Goal: Information Seeking & Learning: Check status

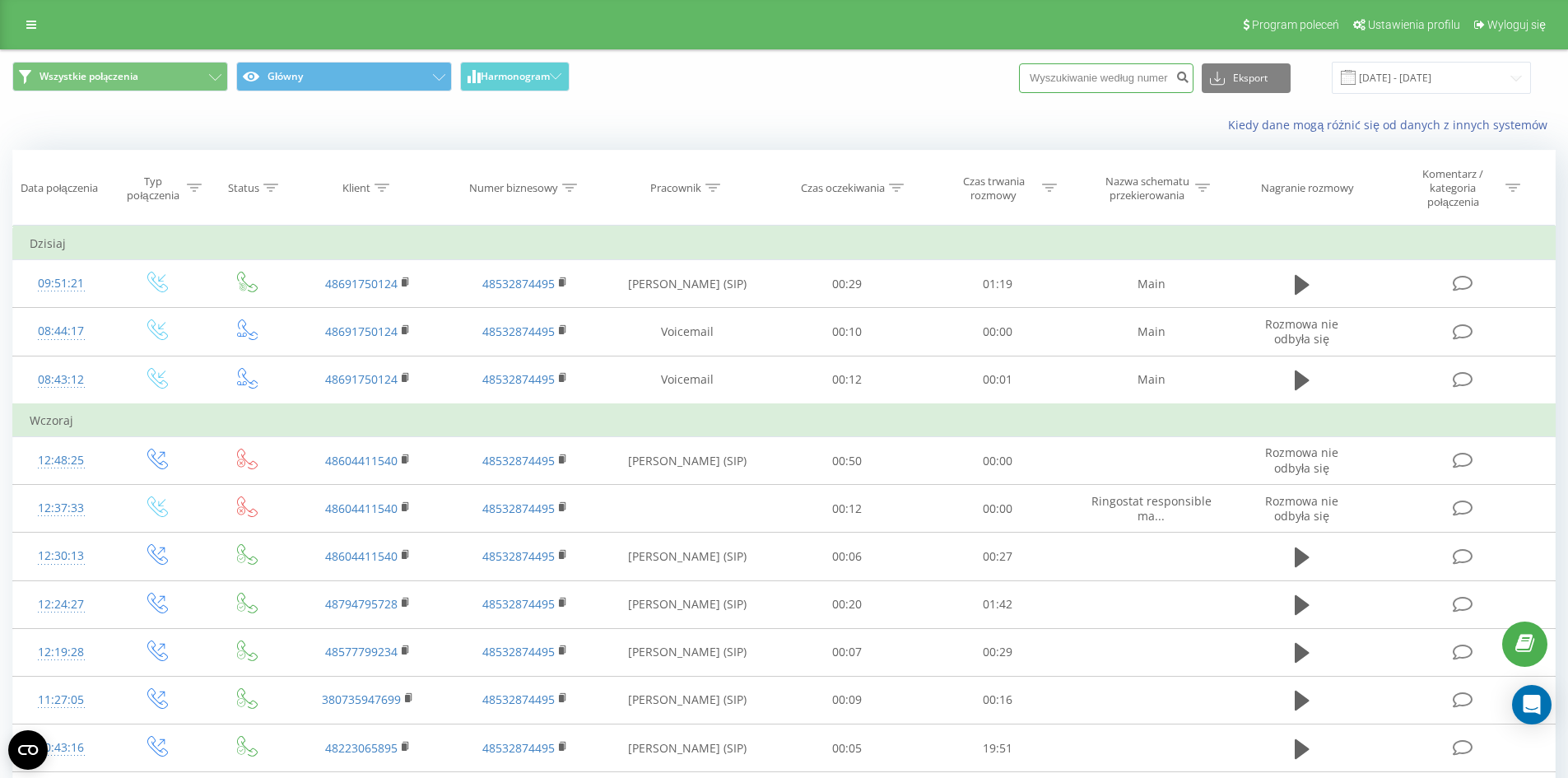
click at [1107, 88] on input at bounding box center [1106, 78] width 174 height 29
paste input "730816004"
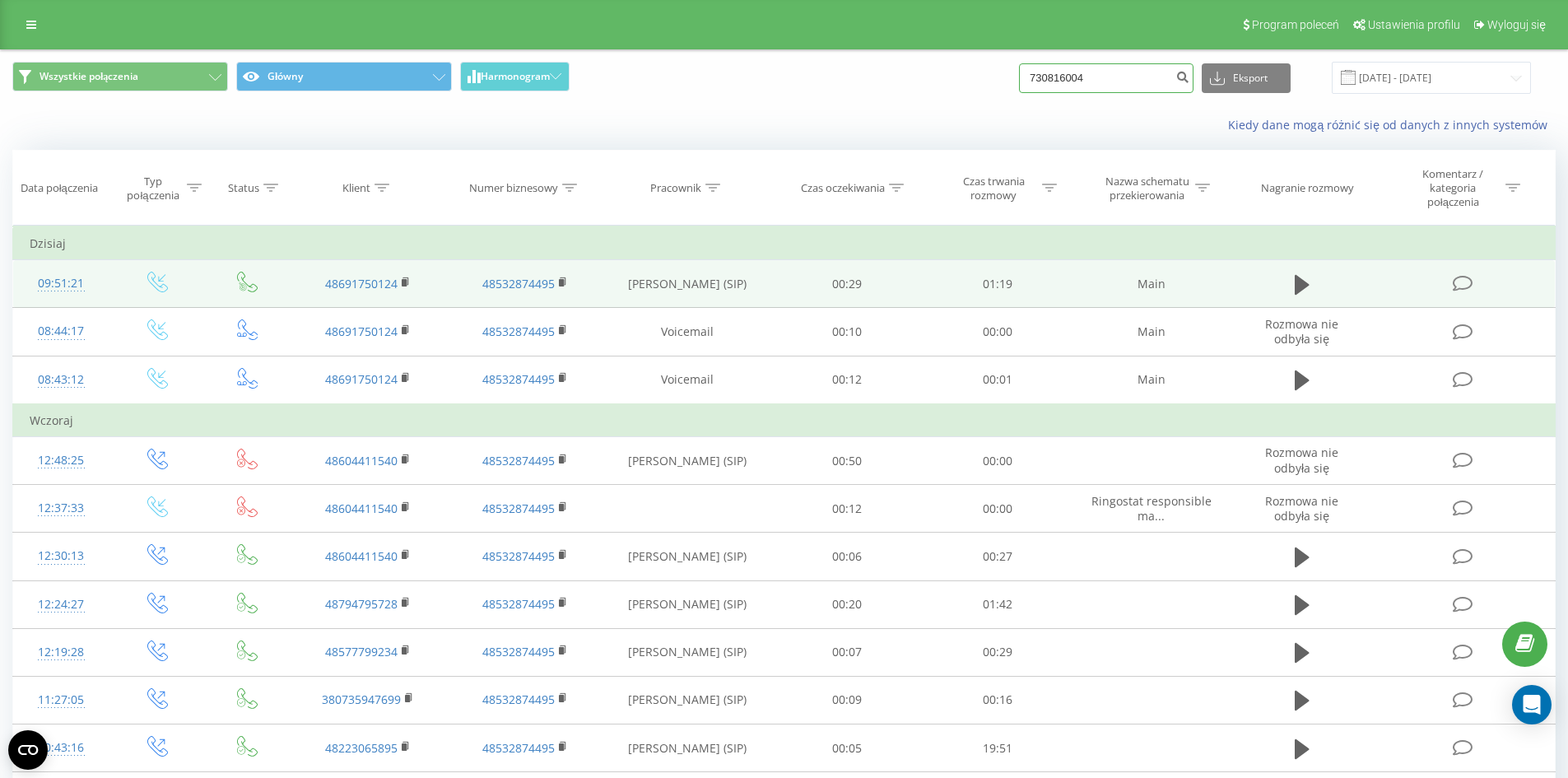
type input "730816004"
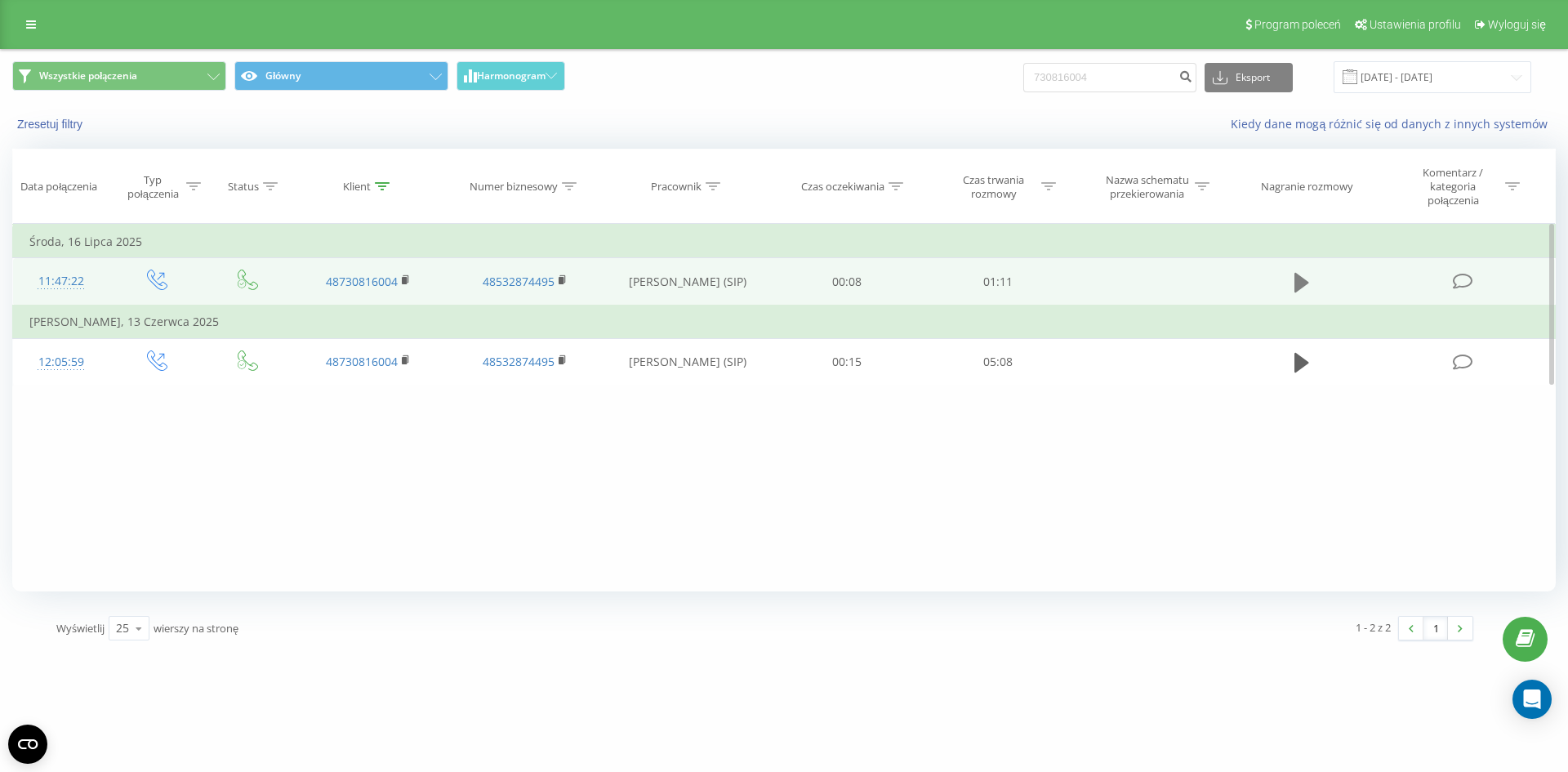
click at [1297, 285] on icon at bounding box center [1302, 282] width 14 height 20
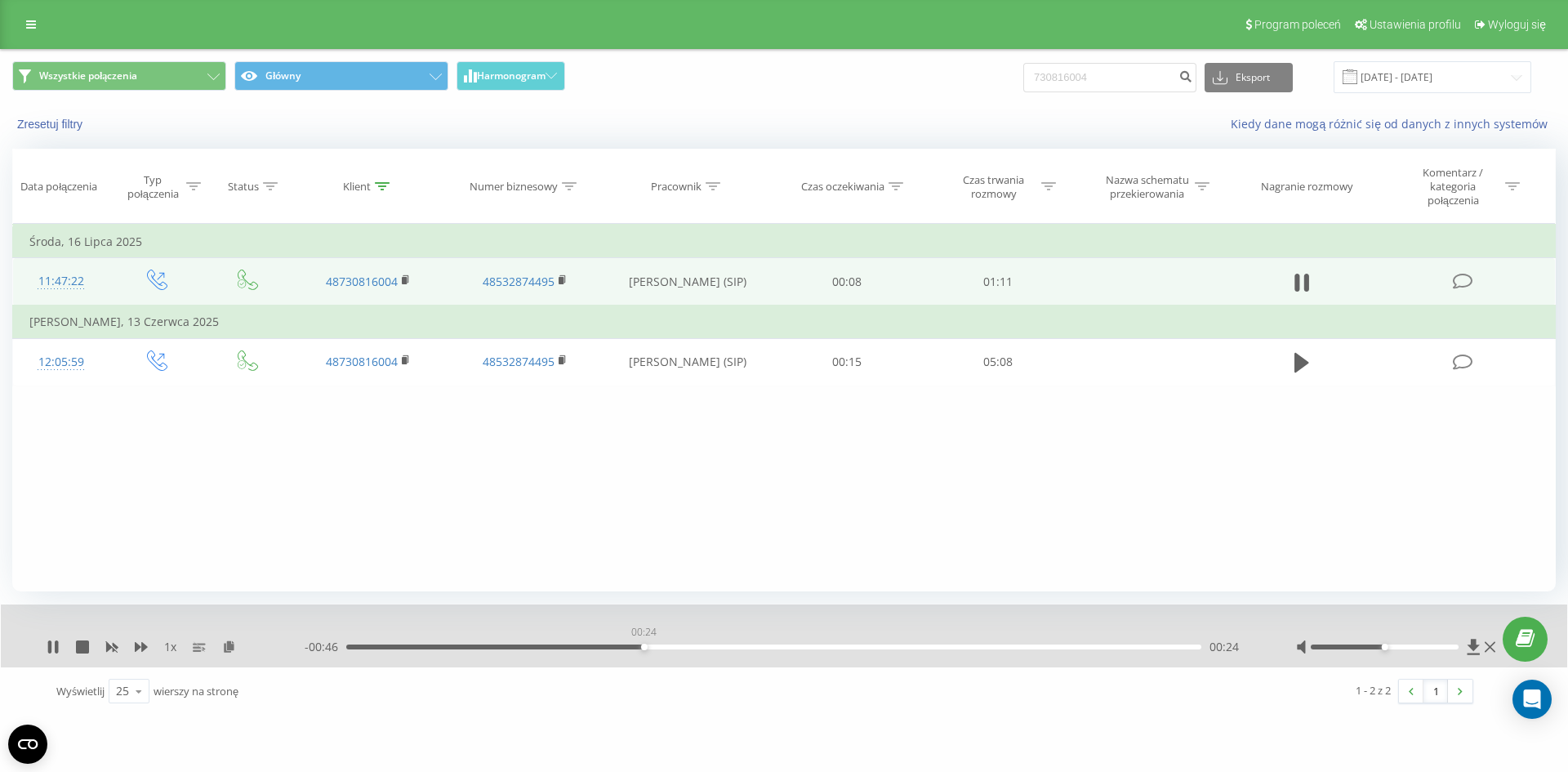
click at [644, 647] on div "00:24" at bounding box center [774, 646] width 856 height 5
click at [765, 647] on div "00:26" at bounding box center [774, 646] width 856 height 5
click at [828, 648] on div "00:35" at bounding box center [774, 646] width 856 height 5
click at [912, 647] on div "00:47" at bounding box center [774, 646] width 856 height 5
click at [976, 647] on div "00:47" at bounding box center [774, 646] width 856 height 5
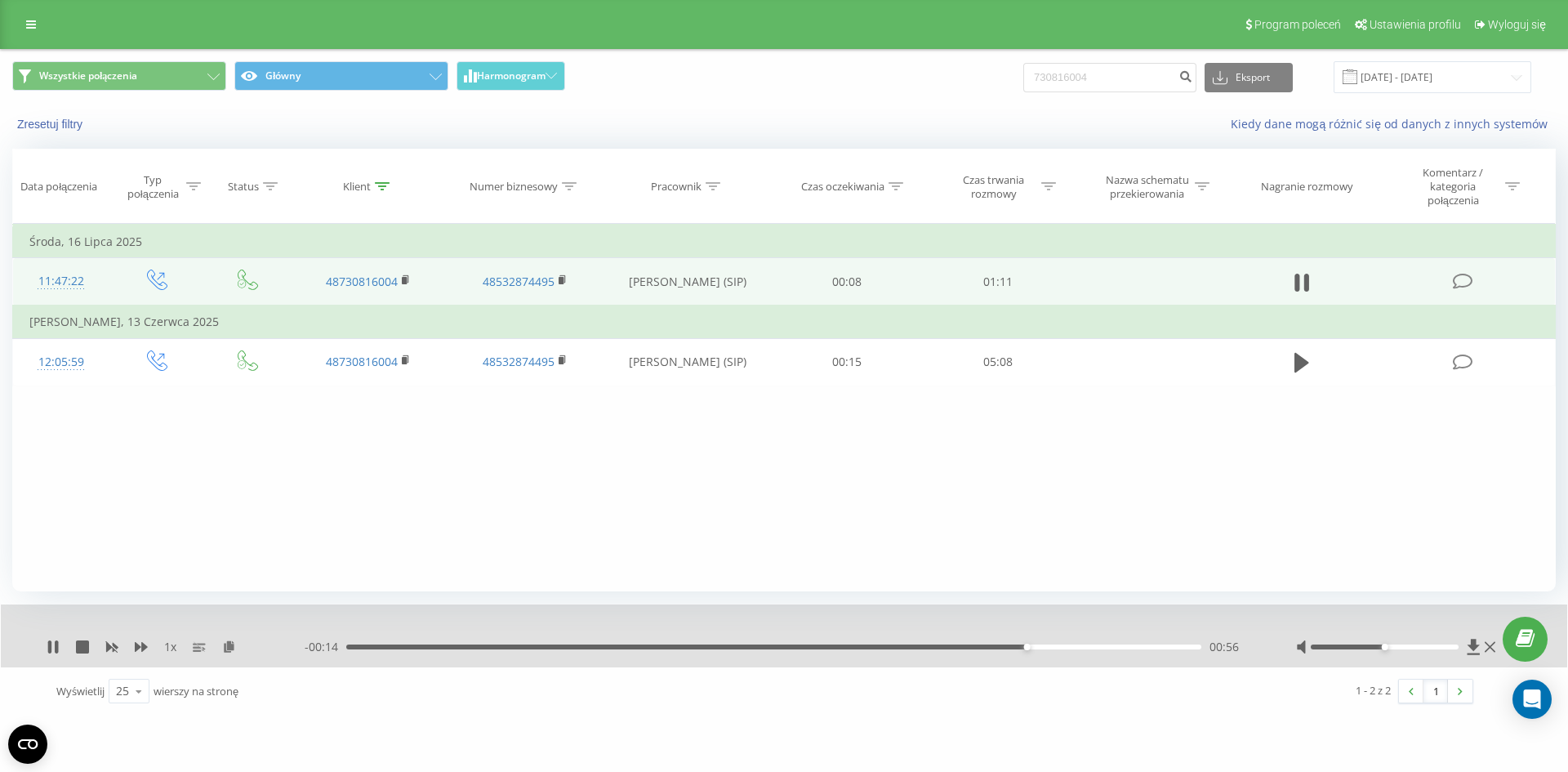
click at [44, 643] on div "1 x - 00:14 00:56 00:56" at bounding box center [784, 635] width 1566 height 62
click at [62, 646] on div "1 x" at bounding box center [175, 647] width 258 height 16
click at [54, 647] on icon at bounding box center [53, 646] width 13 height 13
click at [783, 646] on div "00:57" at bounding box center [774, 646] width 856 height 5
click at [46, 649] on icon at bounding box center [53, 646] width 13 height 13
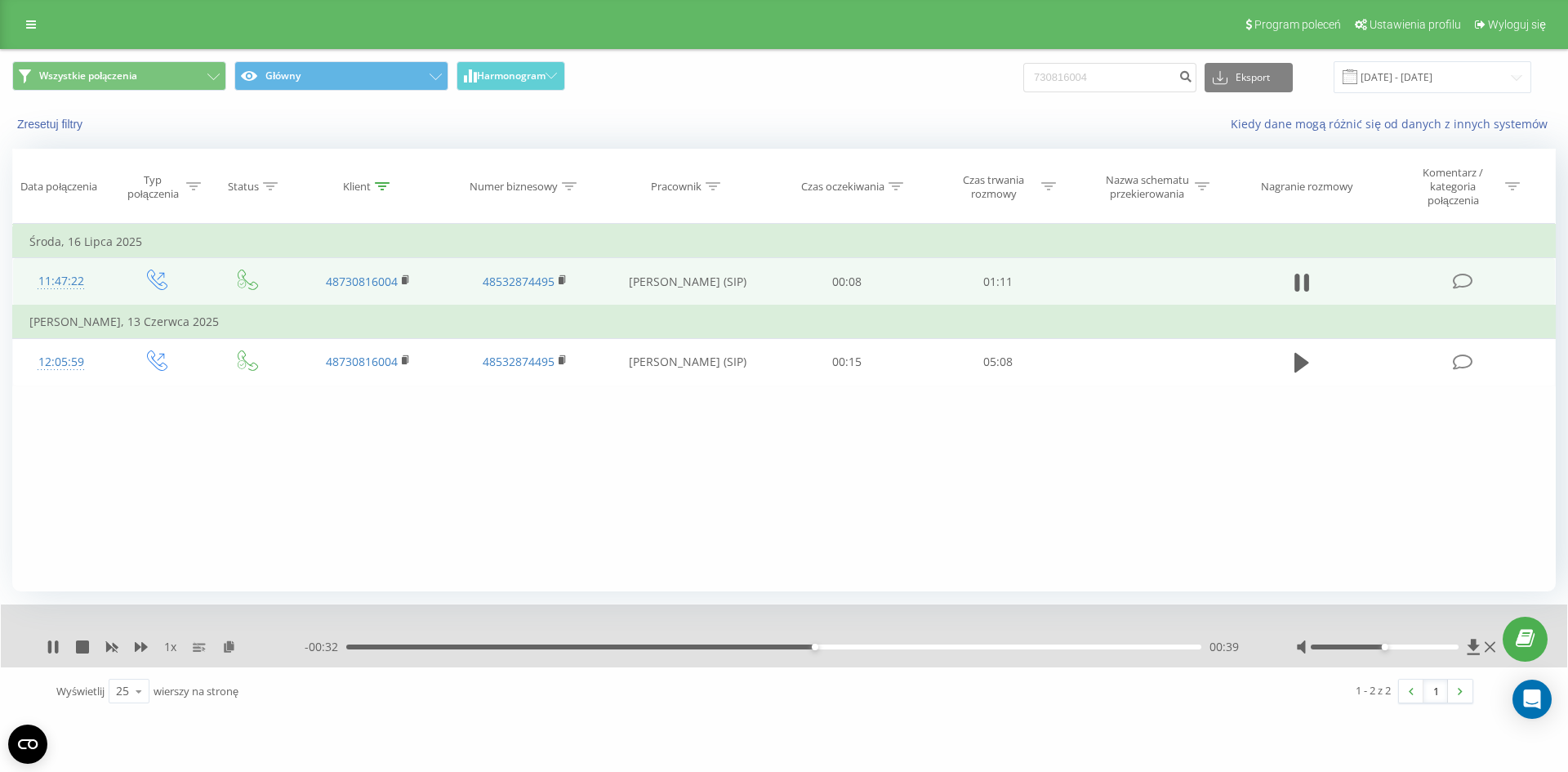
click at [843, 647] on div "00:39" at bounding box center [774, 646] width 856 height 5
click at [892, 648] on div "00:45" at bounding box center [774, 646] width 856 height 5
click at [958, 645] on div "00:46" at bounding box center [774, 646] width 856 height 5
click at [1023, 645] on div "00:53" at bounding box center [774, 646] width 856 height 5
click at [1069, 647] on div "00:57" at bounding box center [774, 646] width 856 height 5
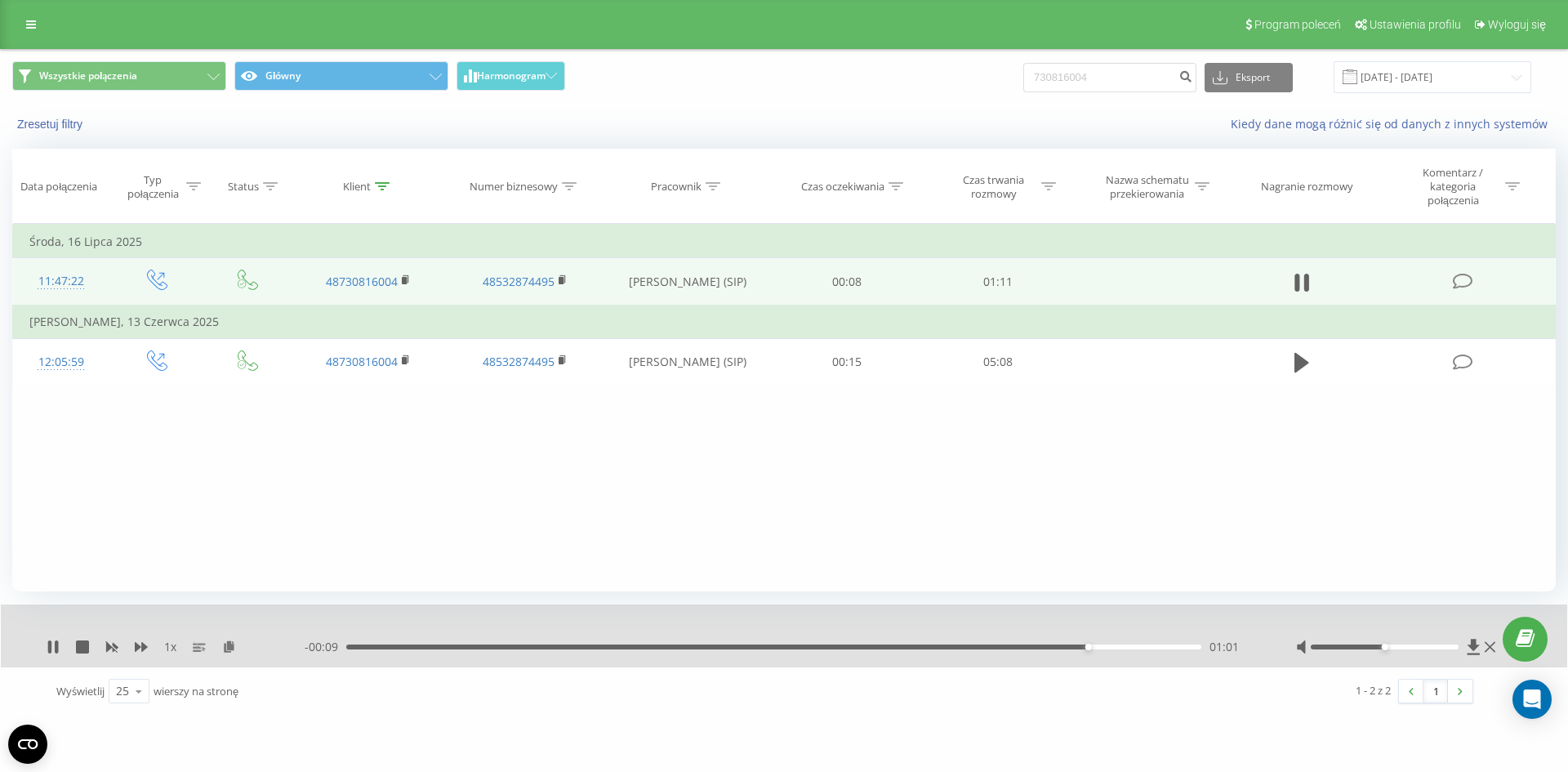
click at [43, 643] on div "1 x - 00:09 01:01 01:01" at bounding box center [784, 635] width 1566 height 62
click at [49, 646] on icon at bounding box center [50, 646] width 4 height 13
drag, startPoint x: 1143, startPoint y: 93, endPoint x: 1140, endPoint y: 75, distance: 18.2
click at [1140, 75] on div "730816004 Eksport .csv .xls .xlsx 20.05.2025 - 20.08.2025" at bounding box center [1276, 77] width 508 height 32
drag, startPoint x: 1140, startPoint y: 75, endPoint x: 958, endPoint y: 68, distance: 182.1
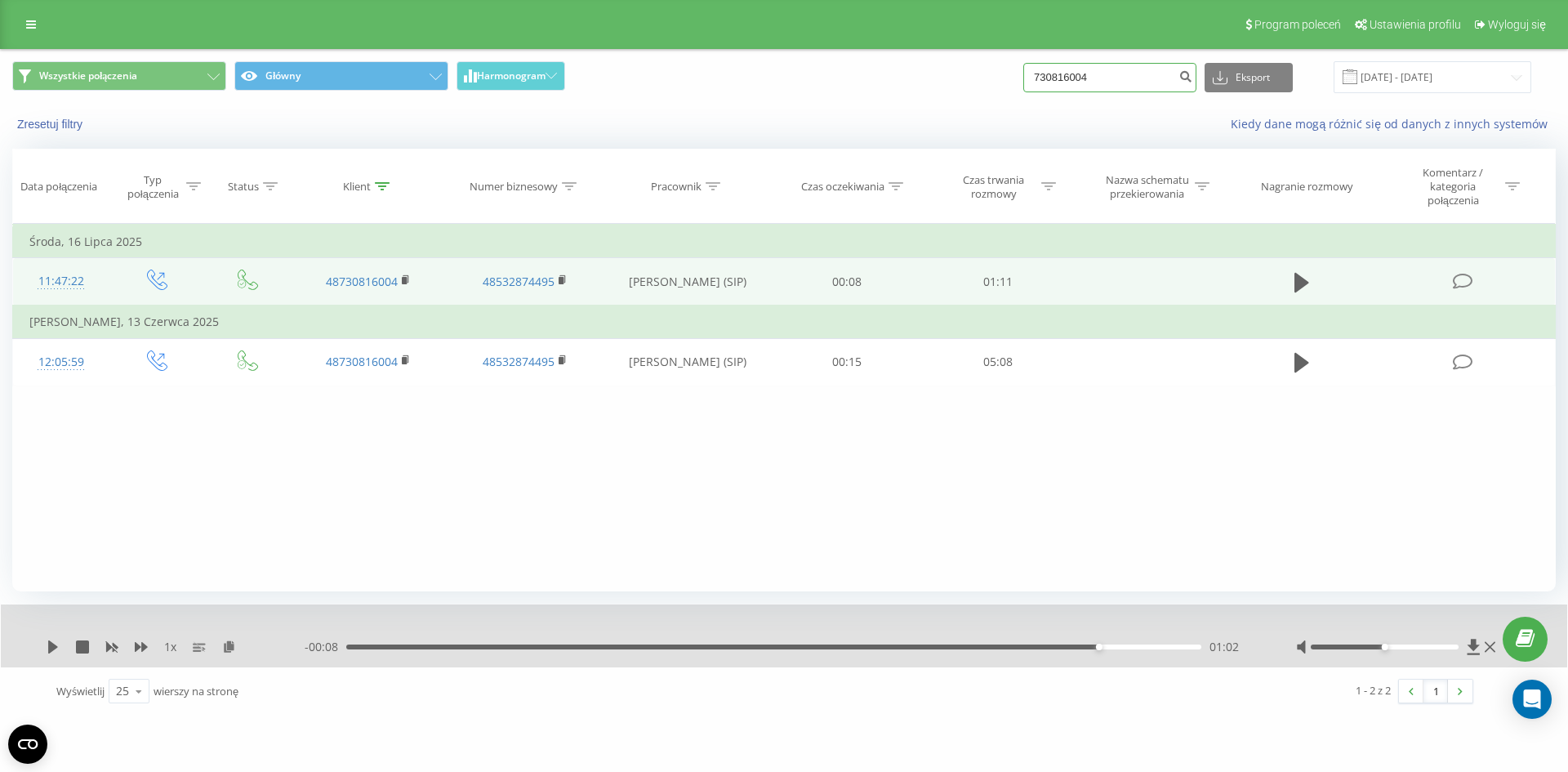
click at [958, 68] on div "Wszystkie połączenia Główny Harmonogram 730816004 Eksport .csv .xls .xlsx 20.05…" at bounding box center [784, 77] width 1544 height 32
paste input "5406275"
type input "735406275"
click at [1197, 81] on button "submit" at bounding box center [1185, 77] width 22 height 29
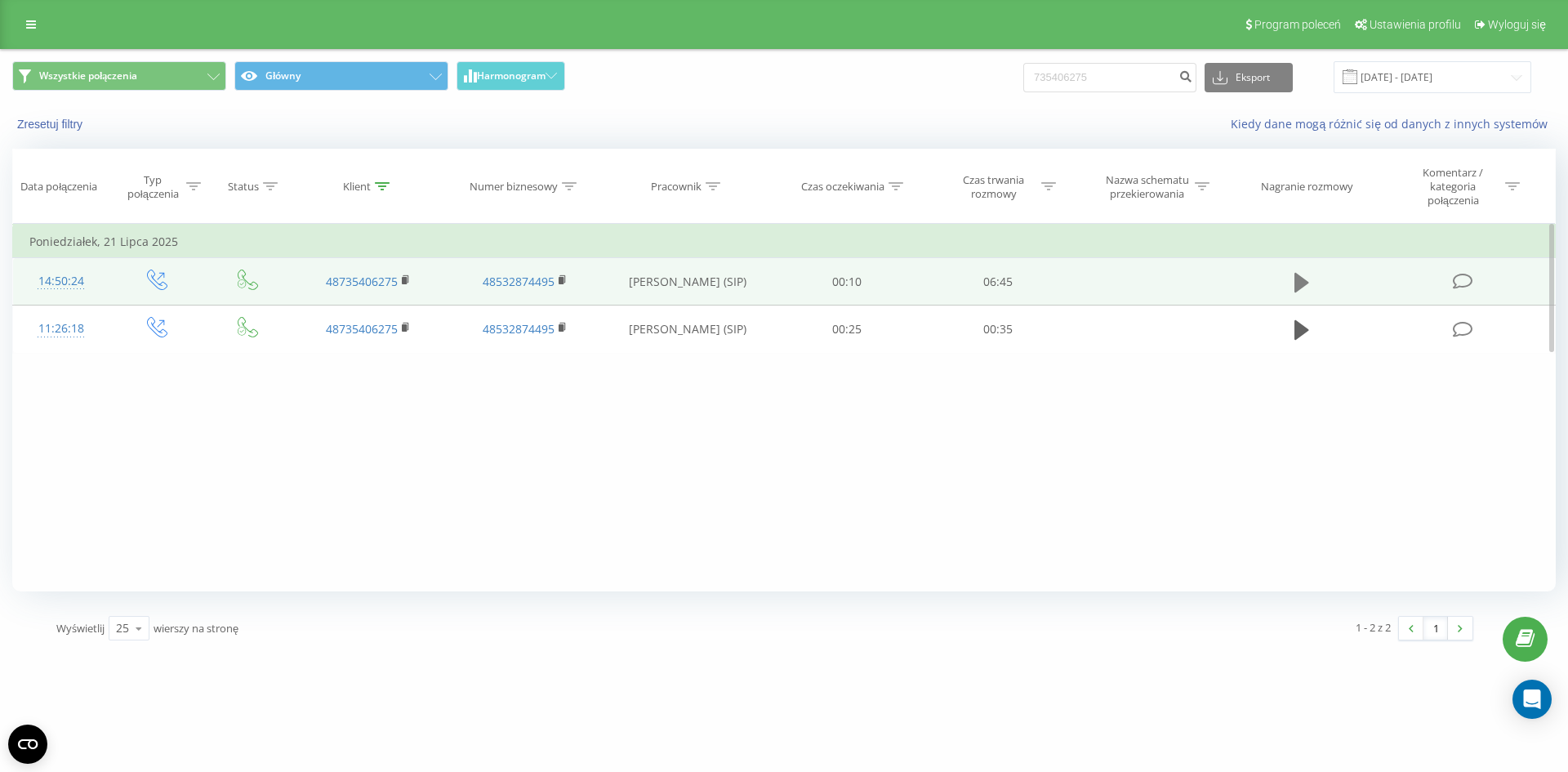
click at [1293, 280] on button at bounding box center [1302, 282] width 24 height 24
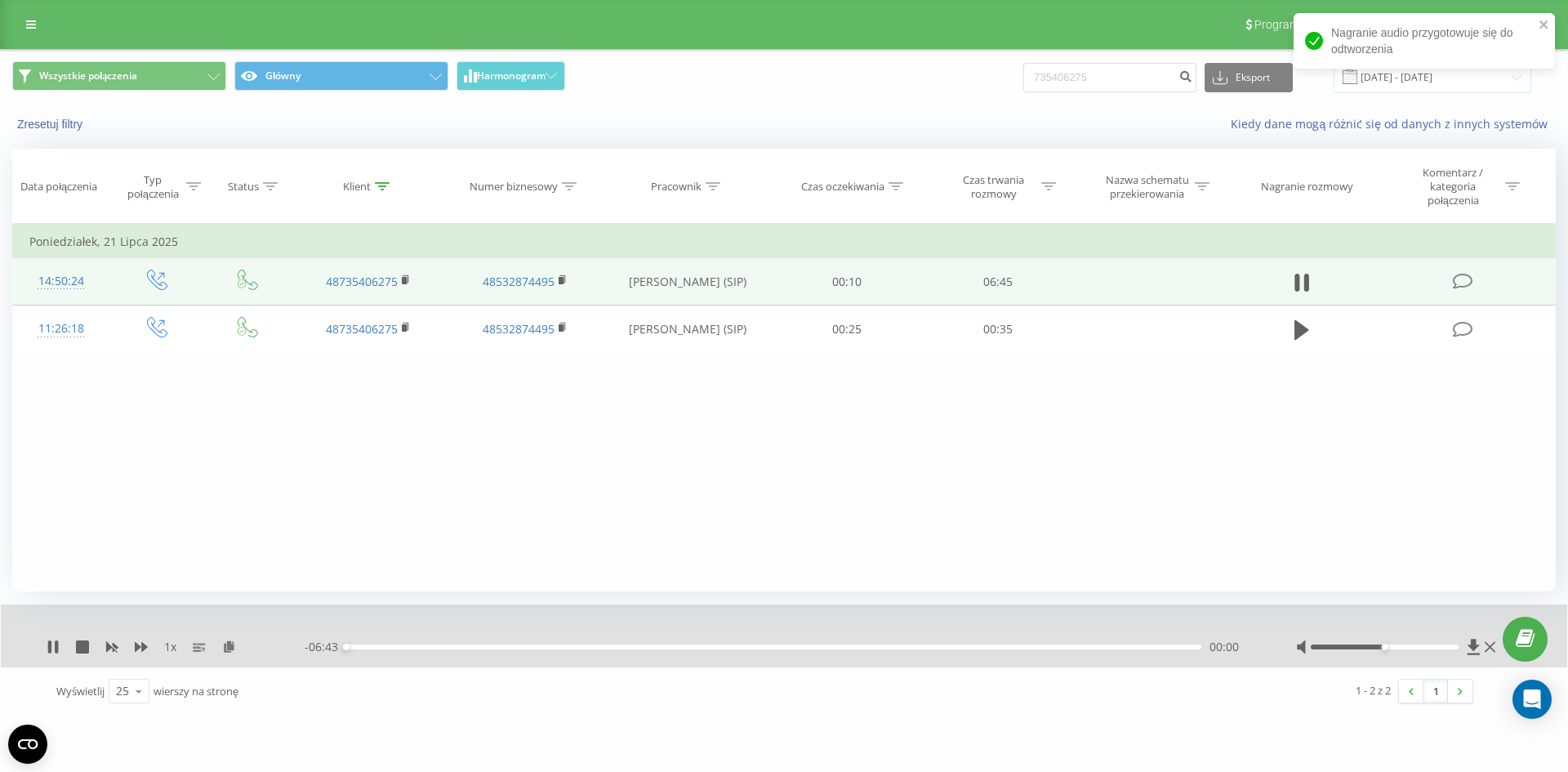
click at [655, 648] on div "00:00" at bounding box center [774, 646] width 856 height 5
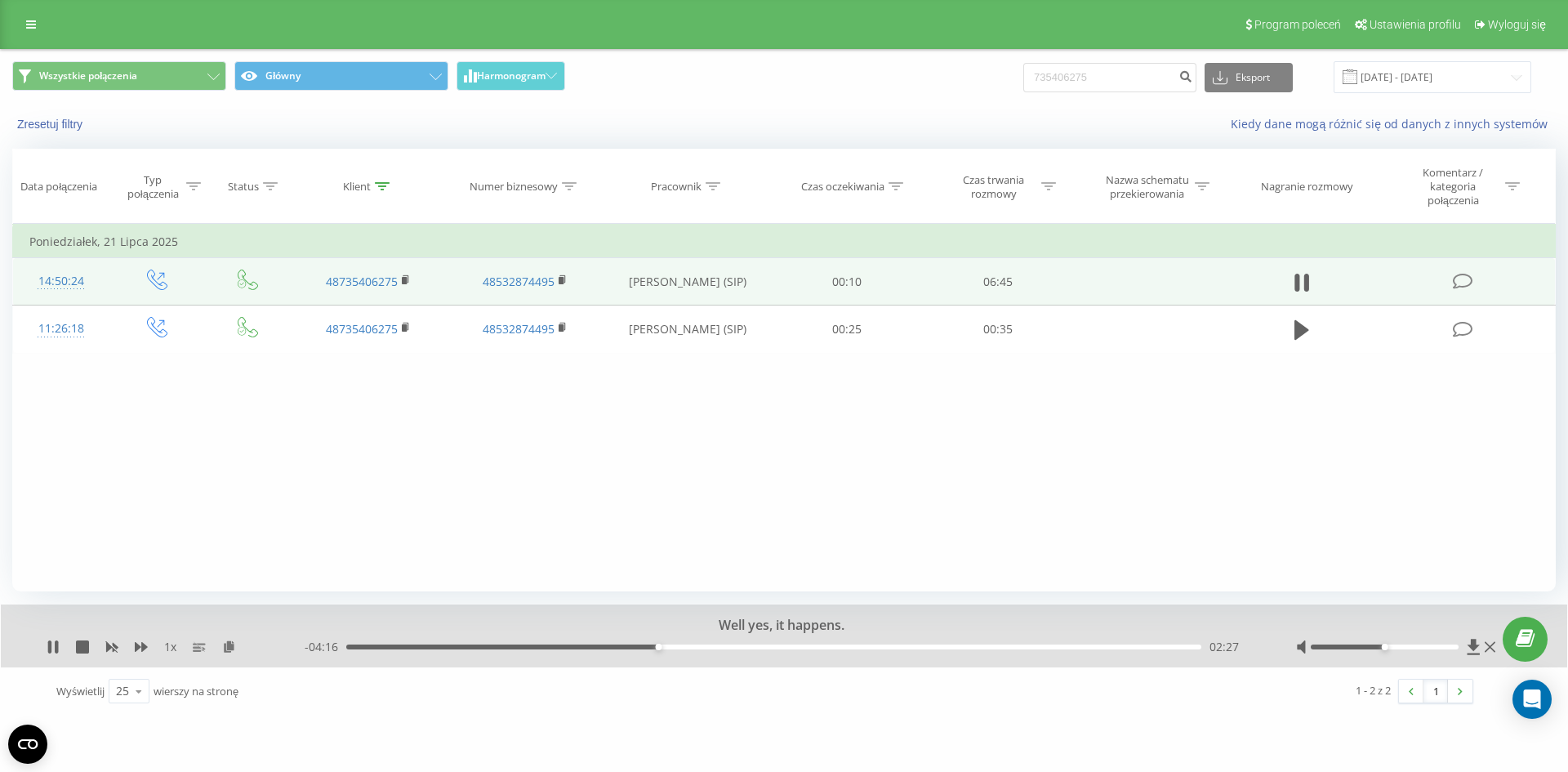
click at [739, 644] on div "02:27" at bounding box center [774, 646] width 856 height 5
drag, startPoint x: 1420, startPoint y: 646, endPoint x: 1432, endPoint y: 648, distance: 12.2
click at [1432, 648] on div at bounding box center [1385, 646] width 148 height 5
click at [847, 647] on div "03:09" at bounding box center [774, 646] width 856 height 5
click at [56, 649] on icon at bounding box center [56, 646] width 4 height 13
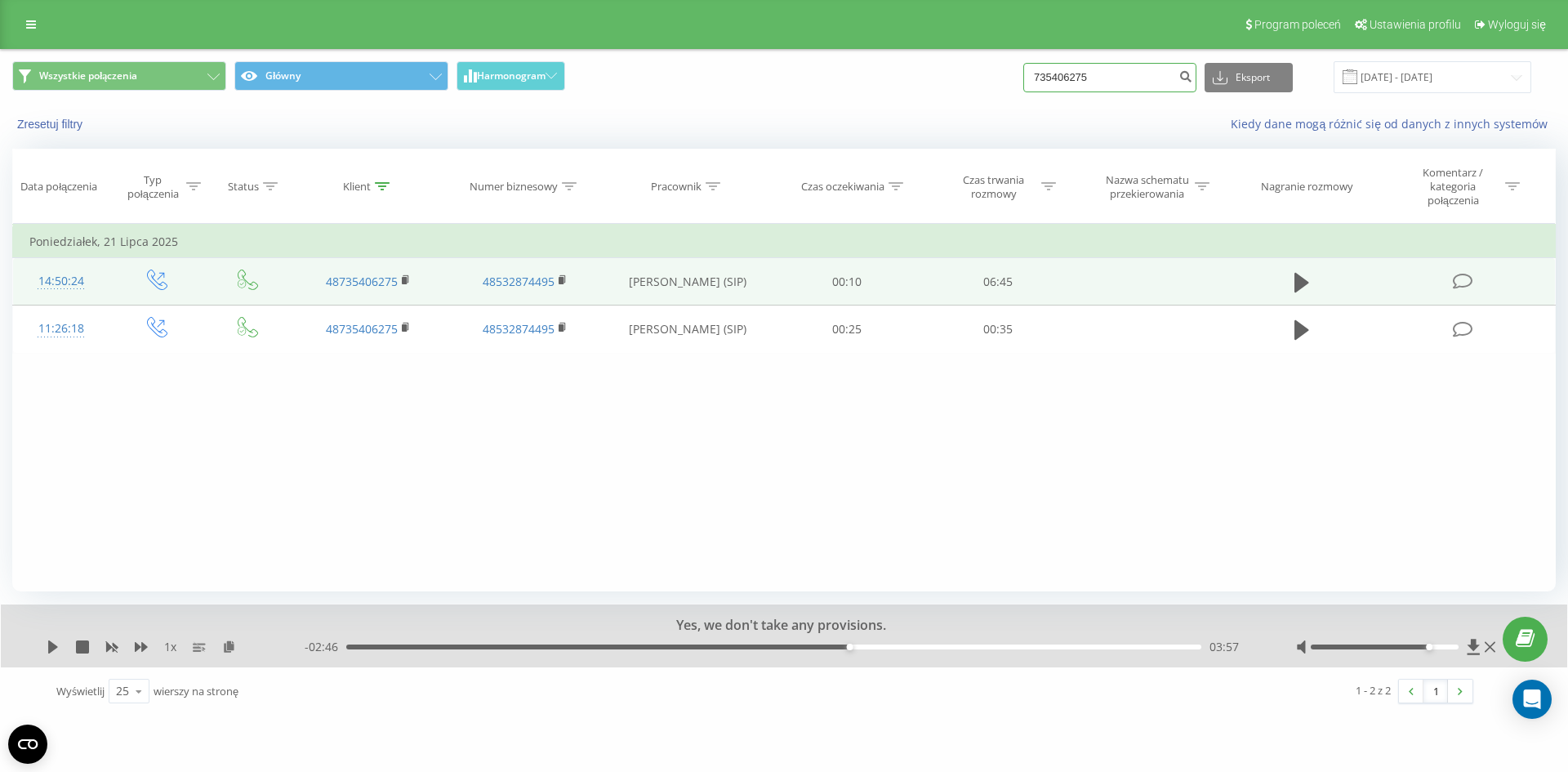
drag, startPoint x: 1132, startPoint y: 76, endPoint x: 1046, endPoint y: 55, distance: 88.5
click at [1046, 55] on div "Wszystkie połączenia Główny Harmonogram 735406275 Eksport .csv .xls .xlsx 20.05…" at bounding box center [784, 77] width 1566 height 54
paste input "48453533176"
type input "48453533176"
click at [1197, 62] on button "submit" at bounding box center [1185, 77] width 22 height 29
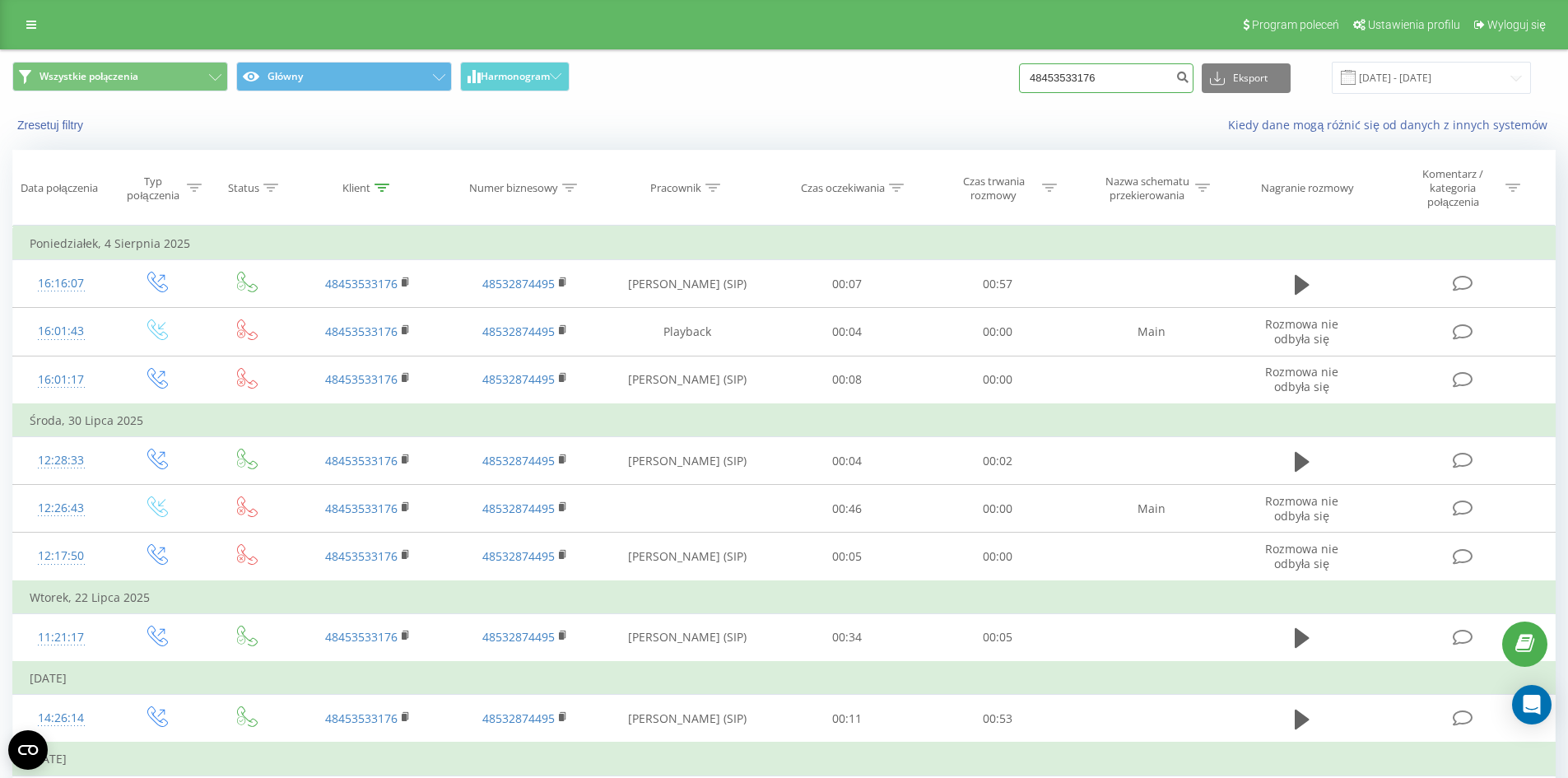
drag, startPoint x: 1119, startPoint y: 71, endPoint x: 1009, endPoint y: 89, distance: 111.5
click at [1009, 89] on div "Wszystkie połączenia Główny Harmonogram 48453533176 Eksport .csv .xls .xlsx 20.…" at bounding box center [784, 78] width 1543 height 32
paste input "795 123 355"
type input "795 123 355"
click at [1189, 75] on icon "submit" at bounding box center [1181, 75] width 14 height 10
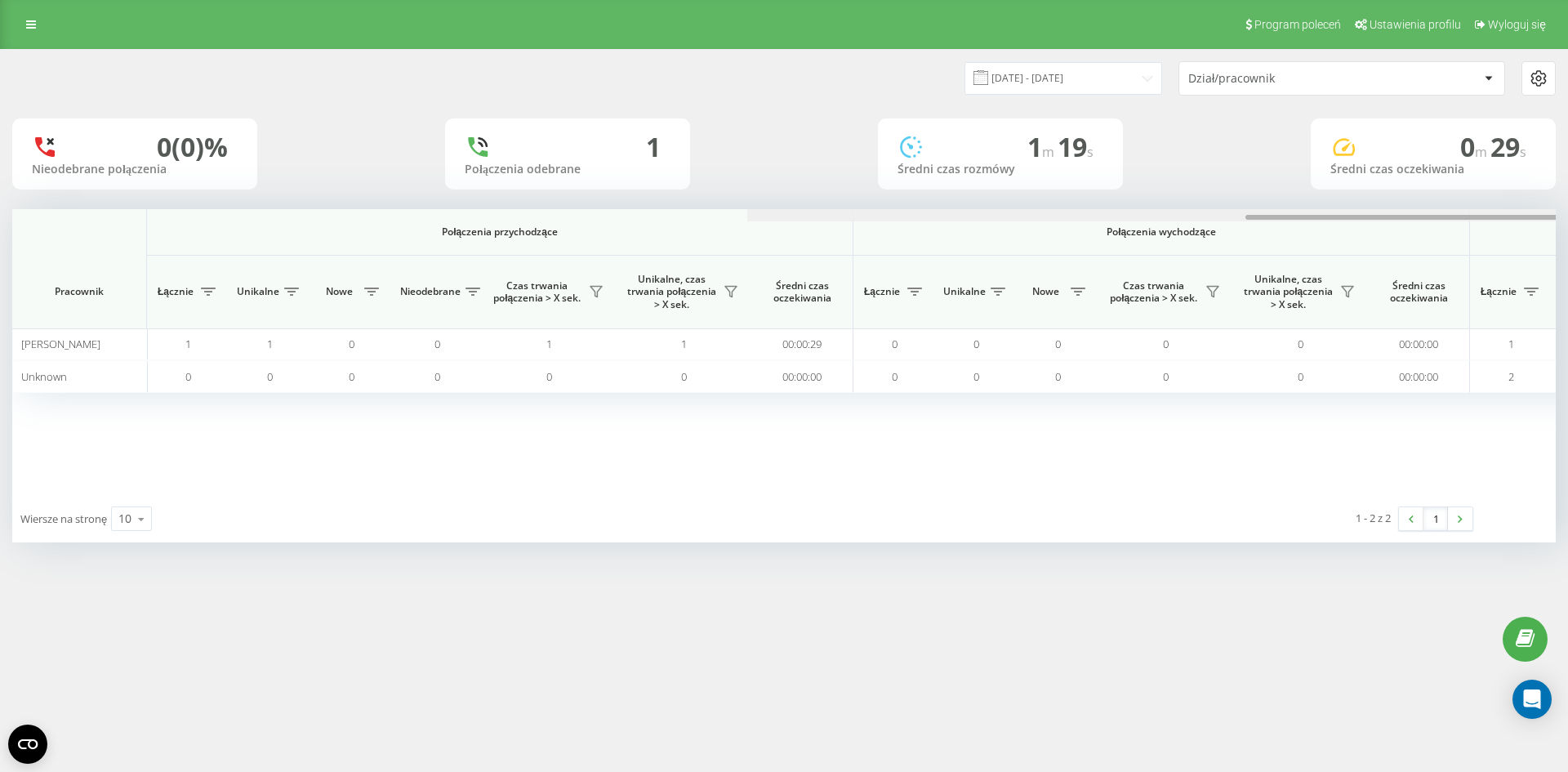
scroll to position [0, 735]
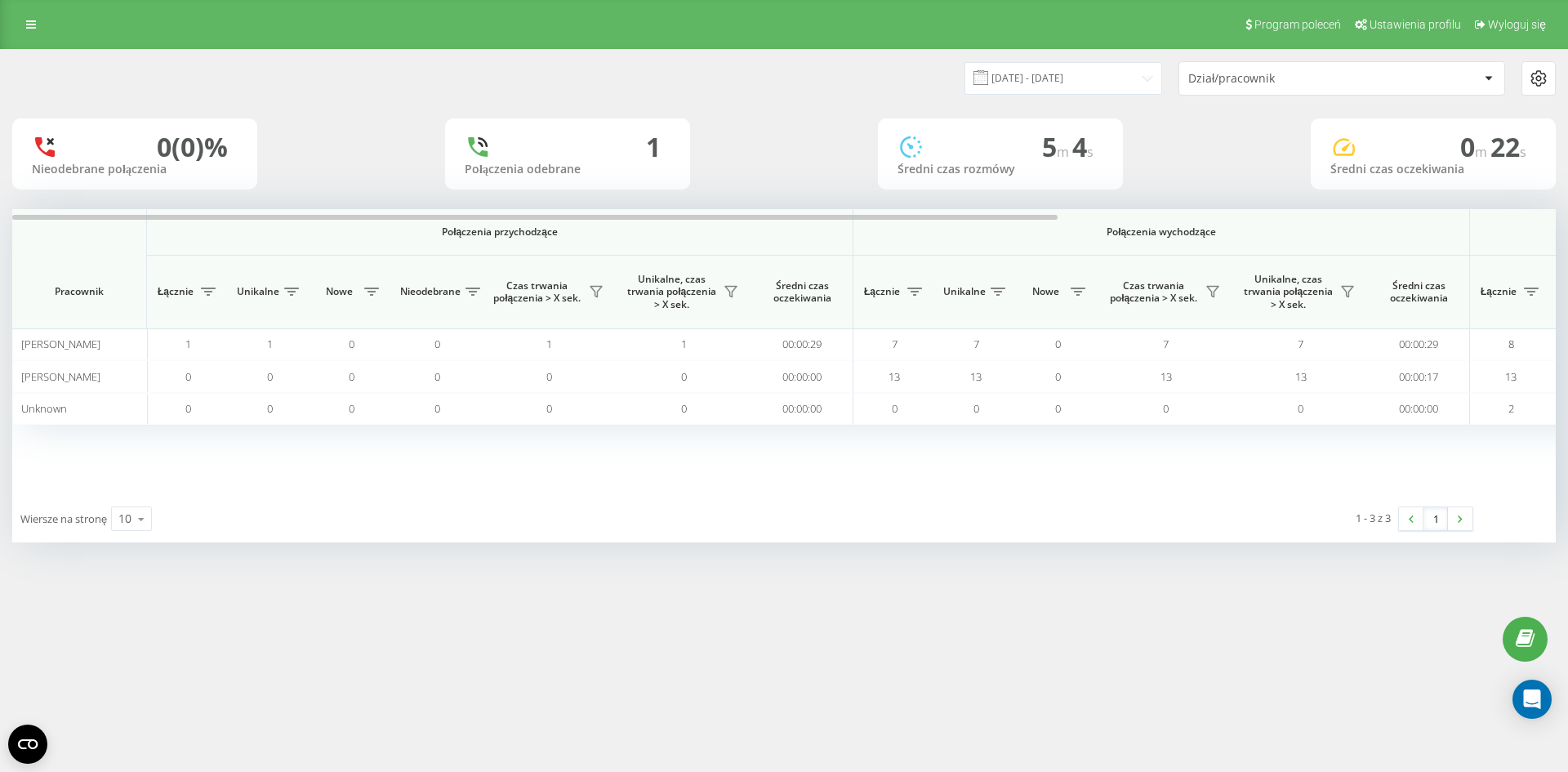
drag, startPoint x: 743, startPoint y: 204, endPoint x: 956, endPoint y: 200, distance: 213.0
click at [956, 200] on div "[DATE] - [DATE] Dział/pracownik 0 (0)% Nieodebrane połączenia 1 Połączenia odeb…" at bounding box center [784, 296] width 1544 height 492
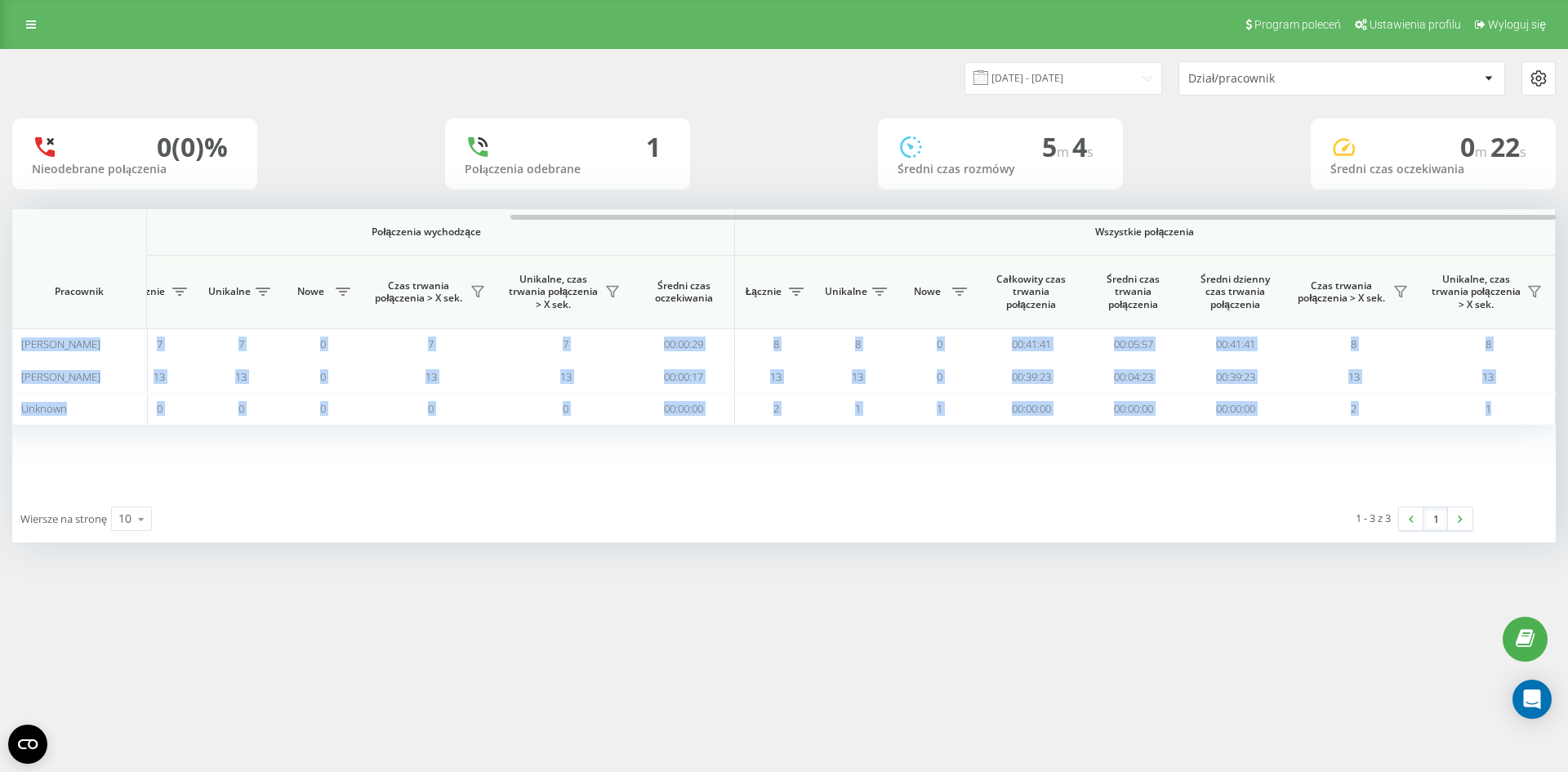
drag, startPoint x: 773, startPoint y: 214, endPoint x: 1323, endPoint y: 193, distance: 550.4
click at [1323, 193] on div "[DATE] - [DATE] Dział/pracownik 0 (0)% Nieodebrane połączenia 1 Połączenia odeb…" at bounding box center [784, 296] width 1544 height 492
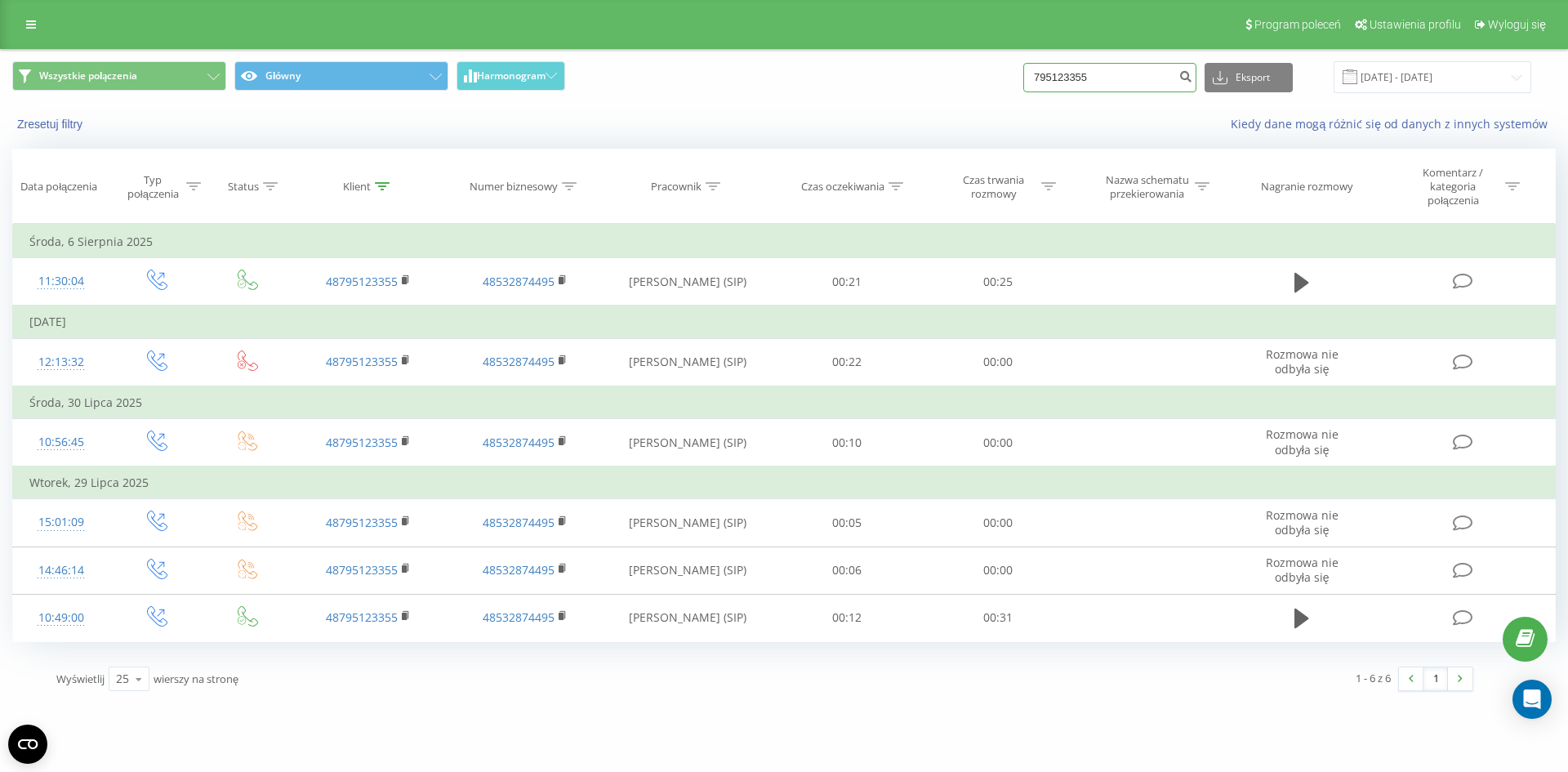
drag, startPoint x: 1136, startPoint y: 75, endPoint x: 1031, endPoint y: 57, distance: 106.5
click at [1031, 57] on div "Wszystkie połączenia Główny Harmonogram 795123355 Eksport .csv .xls .xlsx 20.05…" at bounding box center [784, 77] width 1566 height 54
paste input "508155976"
type input "508155976"
click at [1192, 80] on icon "submit" at bounding box center [1185, 74] width 14 height 10
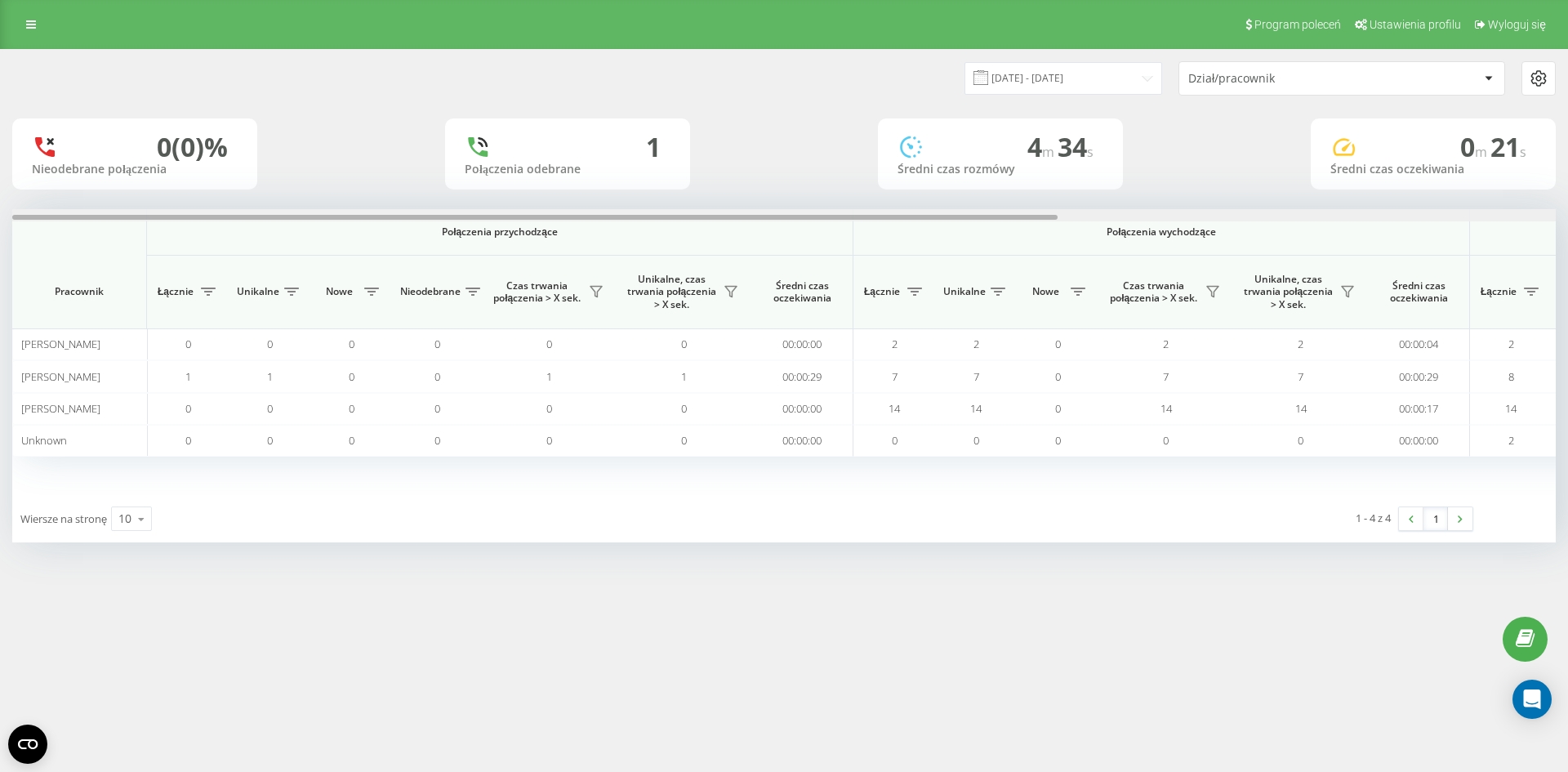
scroll to position [0, 735]
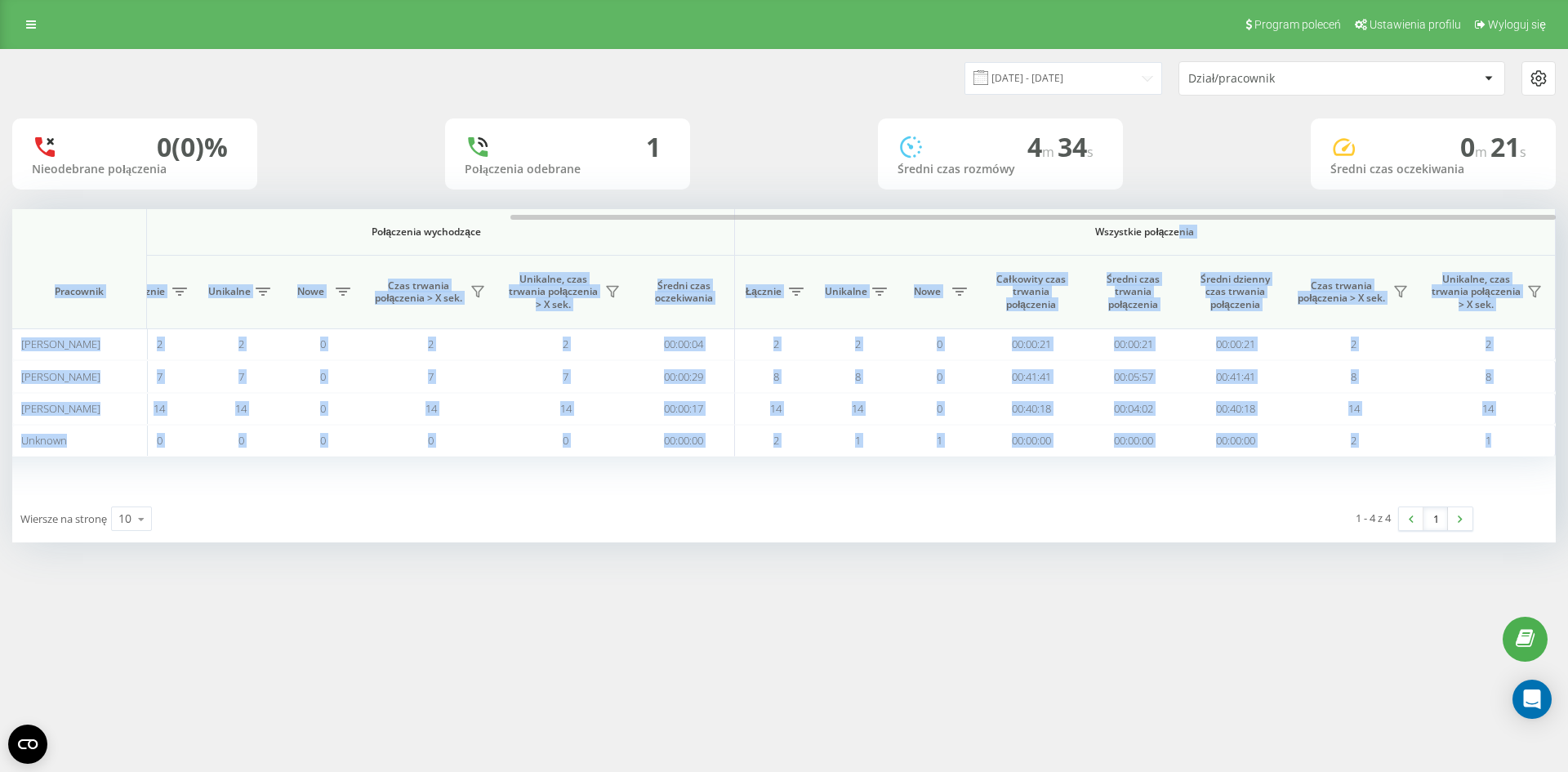
drag, startPoint x: 696, startPoint y: 221, endPoint x: 1181, endPoint y: 245, distance: 485.6
click at [1181, 245] on div "Połączenia przychodzące Połączenia wychodzące Wszystkie połączenia Pracownik Łą…" at bounding box center [784, 352] width 1544 height 286
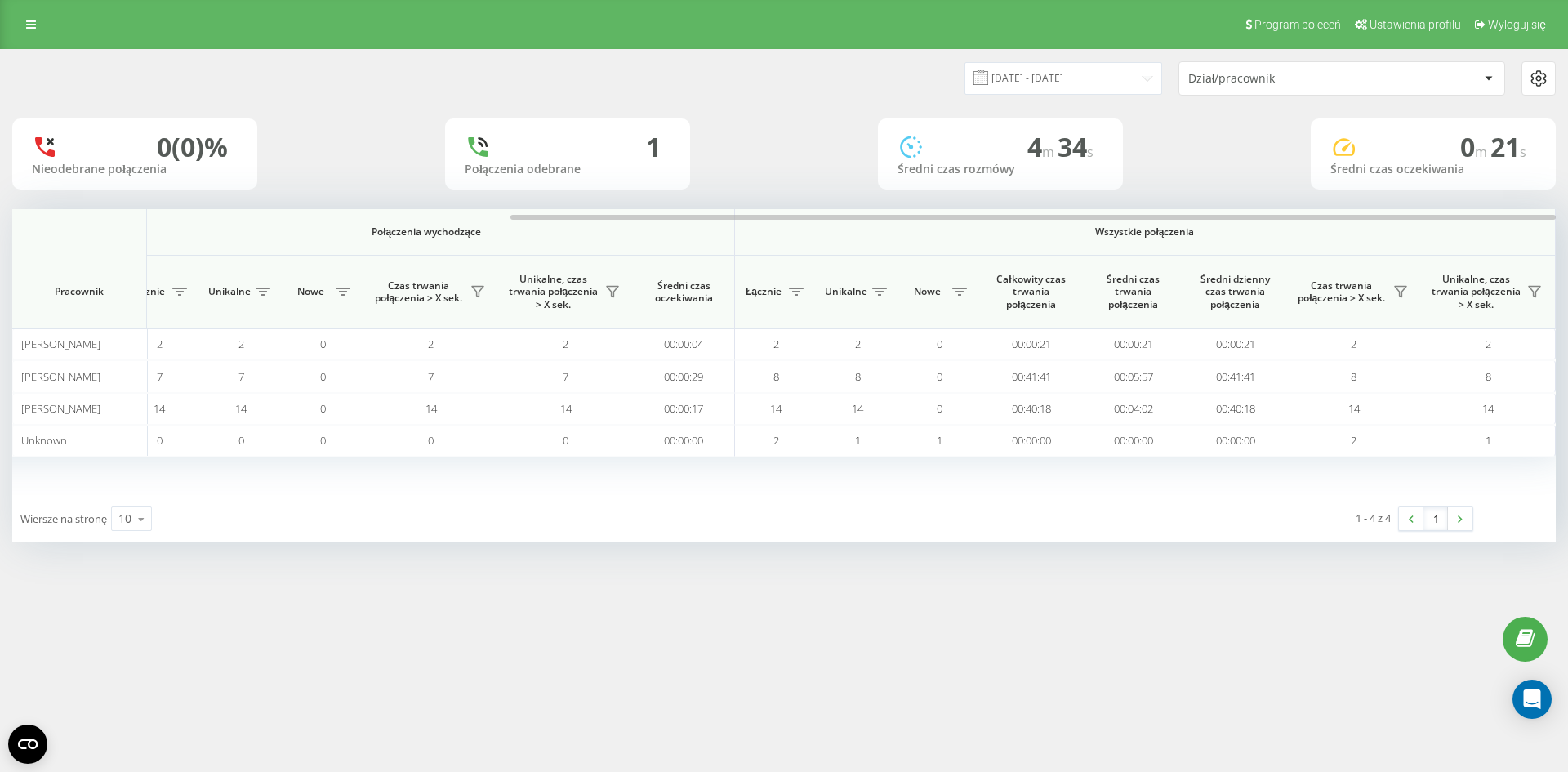
click at [879, 118] on div "[DATE] - [DATE] Dział/pracownik 0 (0)% Nieodebrane połączenia 1 Połączenia odeb…" at bounding box center [784, 296] width 1544 height 492
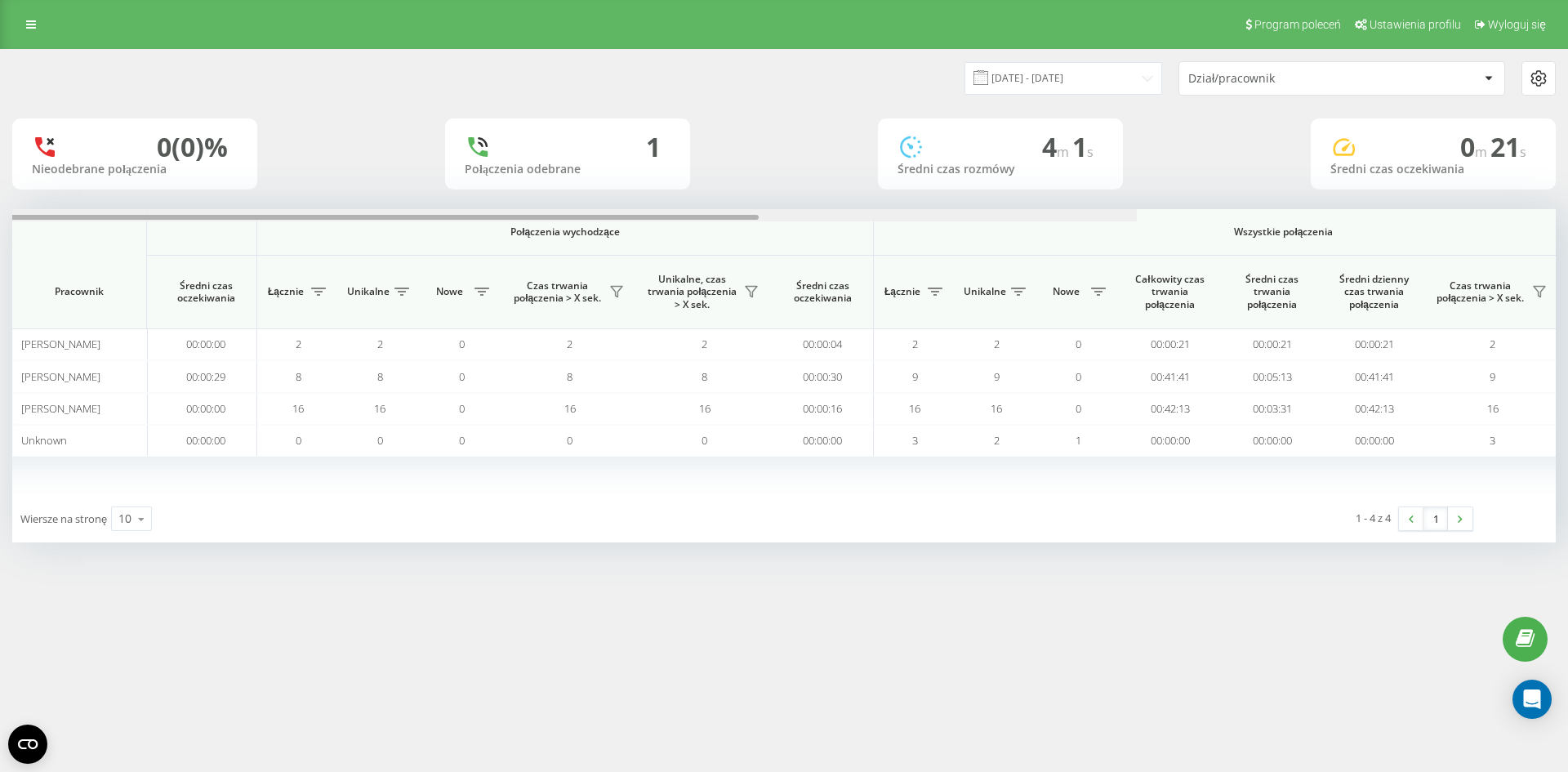
scroll to position [0, 735]
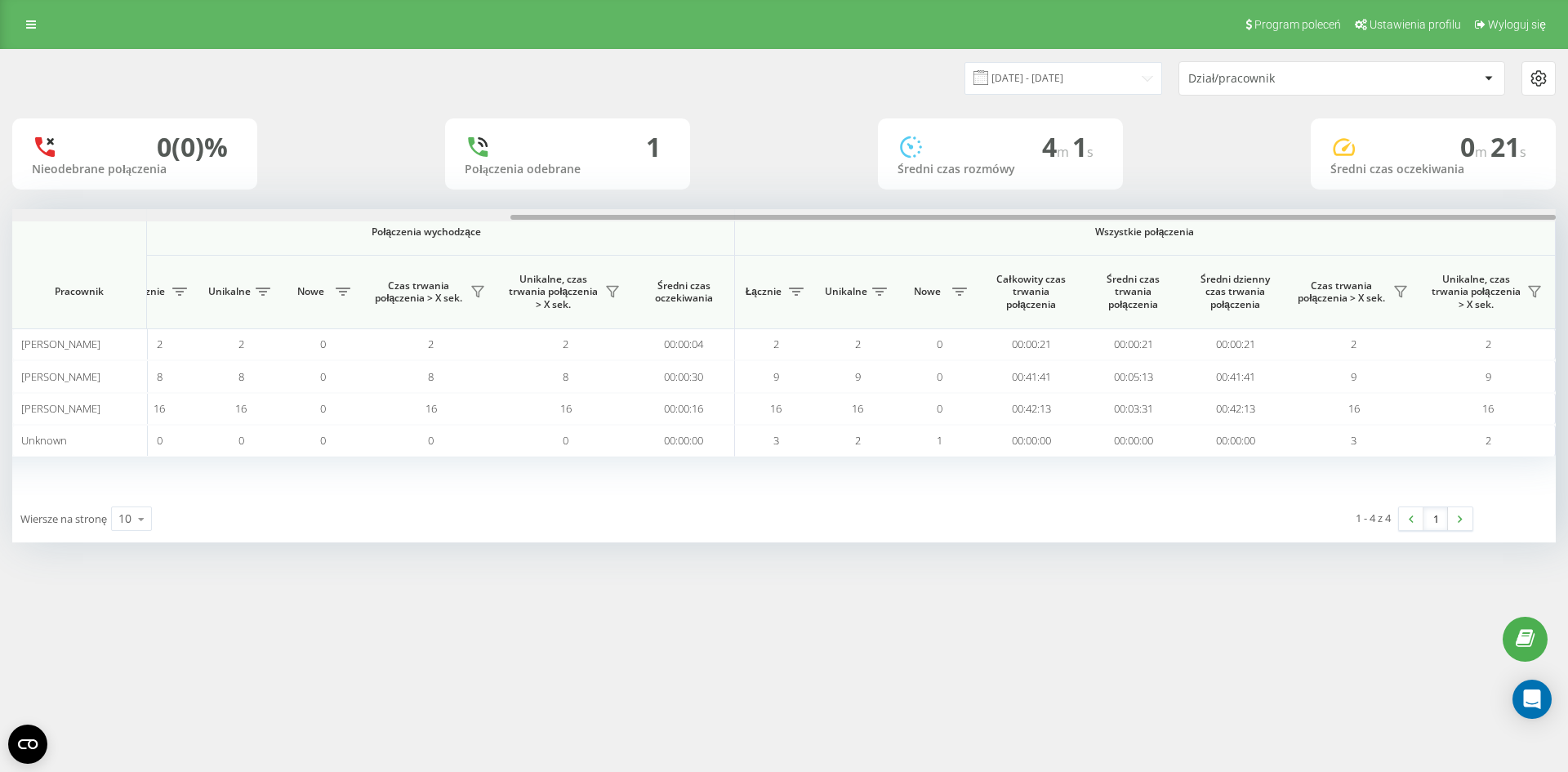
drag, startPoint x: 598, startPoint y: 214, endPoint x: 1400, endPoint y: 217, distance: 802.0
click at [1400, 217] on div at bounding box center [1033, 216] width 1046 height 5
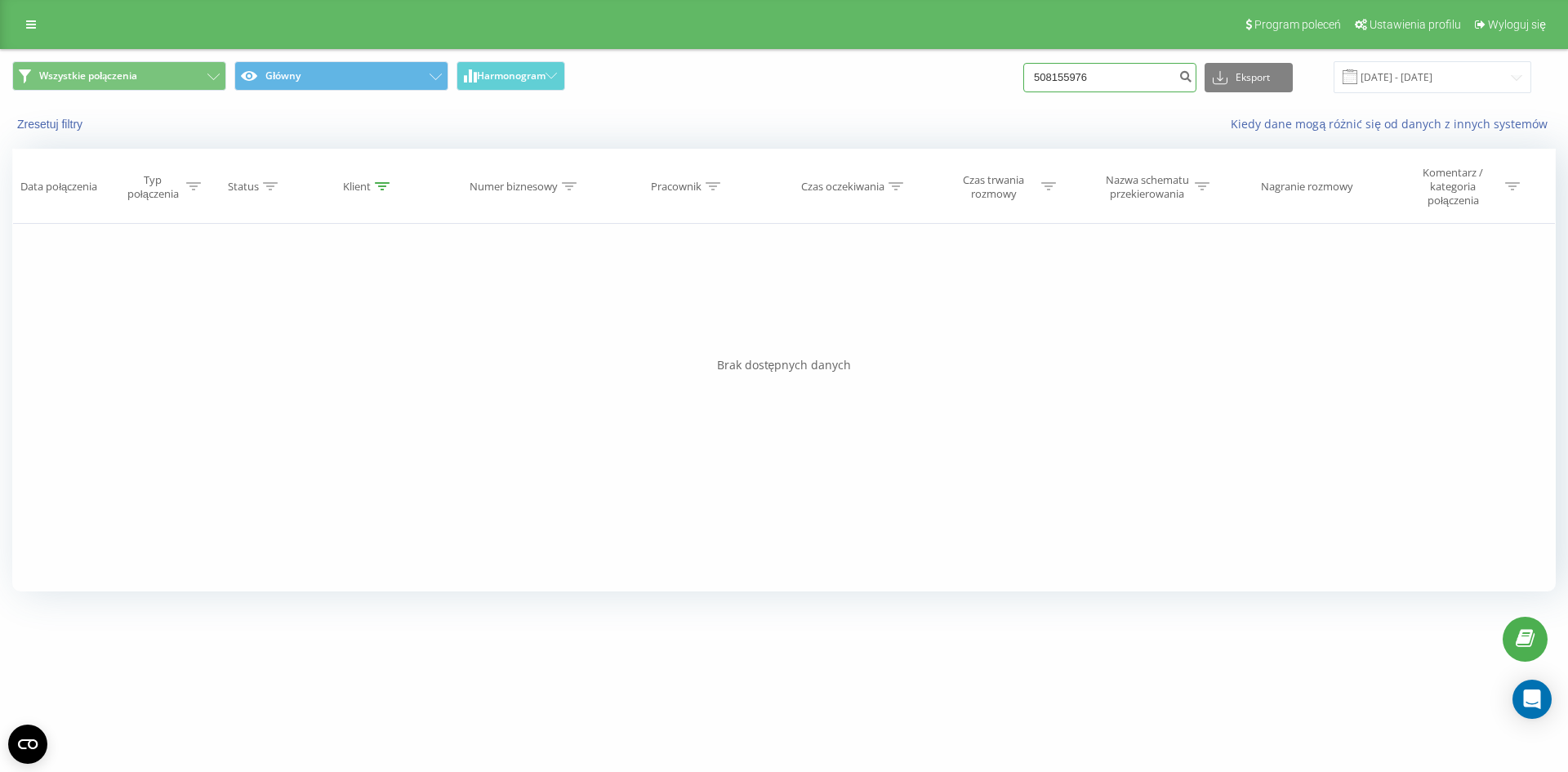
drag, startPoint x: 1119, startPoint y: 82, endPoint x: 956, endPoint y: 81, distance: 163.0
click at [956, 81] on div "Wszystkie połączenia Główny Harmonogram 508155976 Eksport .csv .xls .xlsx [DATE…" at bounding box center [784, 77] width 1544 height 32
paste input "79655030"
type input "796550306"
click at [1192, 77] on icon "submit" at bounding box center [1185, 74] width 14 height 10
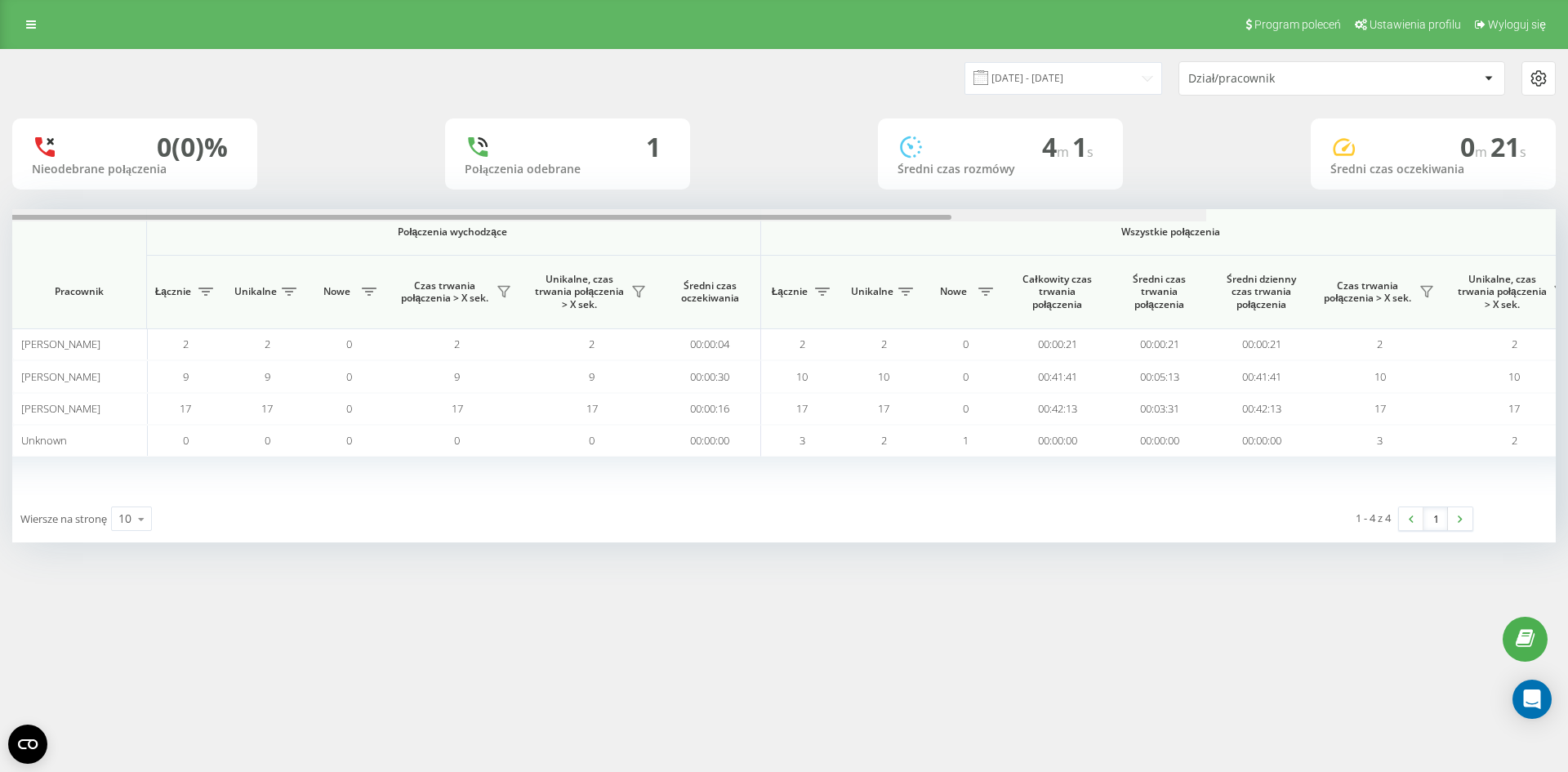
scroll to position [0, 735]
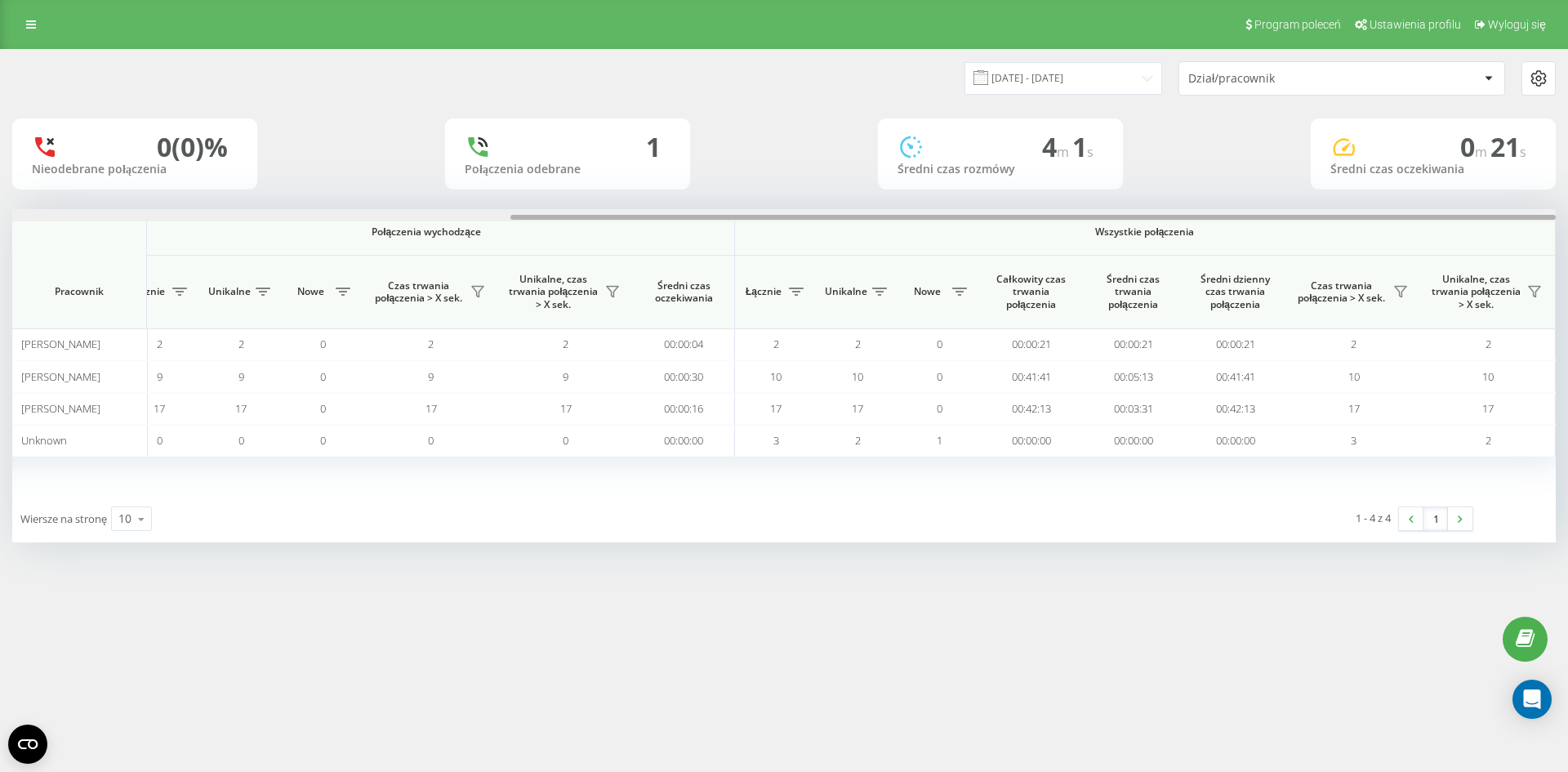
drag, startPoint x: 771, startPoint y: 217, endPoint x: 1534, endPoint y: 125, distance: 768.5
click at [1548, 116] on div "[DATE] - [DATE] Dział/pracownik 0 (0)% Nieodebrane połączenia 1 Połączenia odeb…" at bounding box center [784, 296] width 1544 height 492
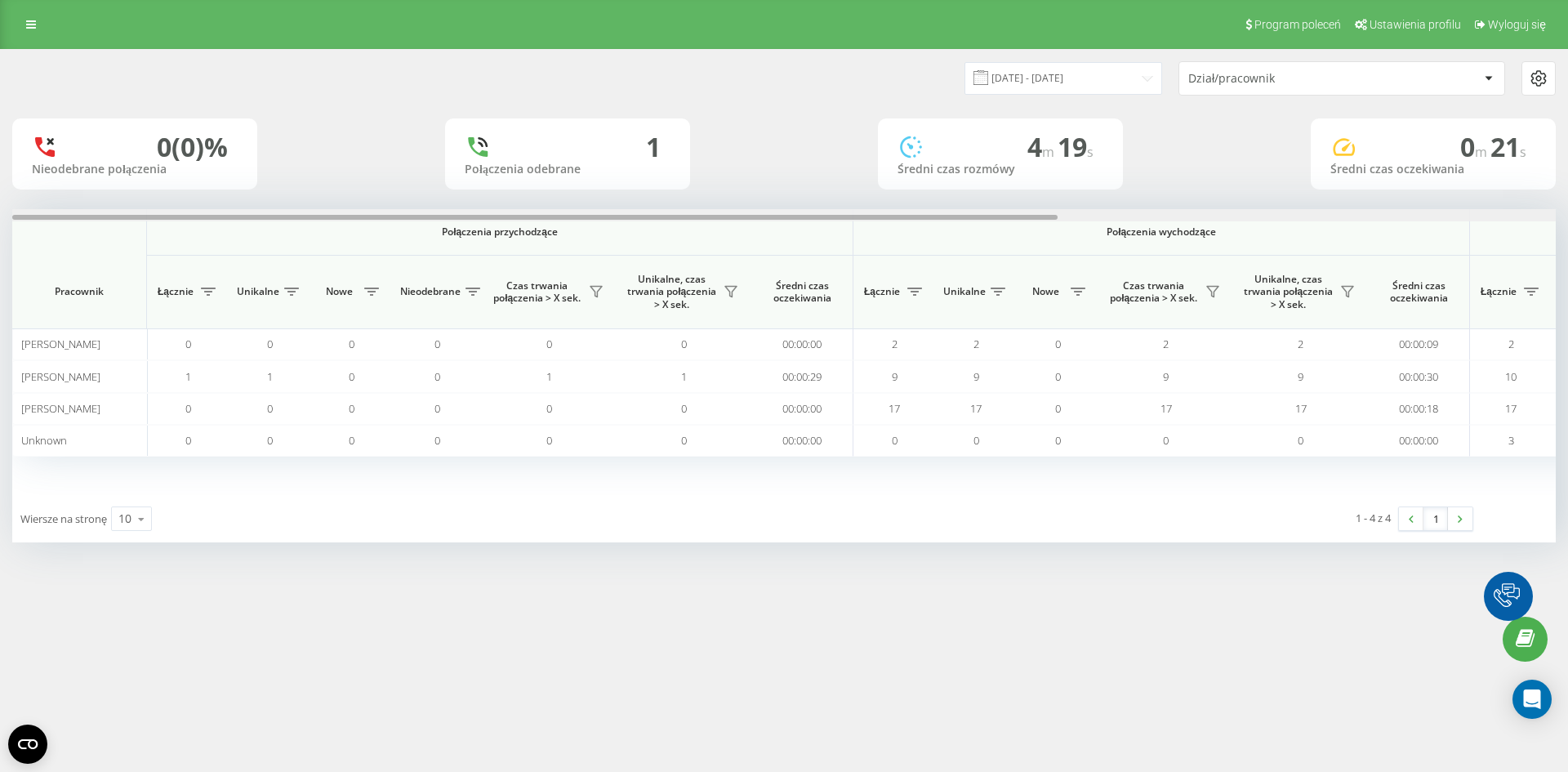
scroll to position [0, 735]
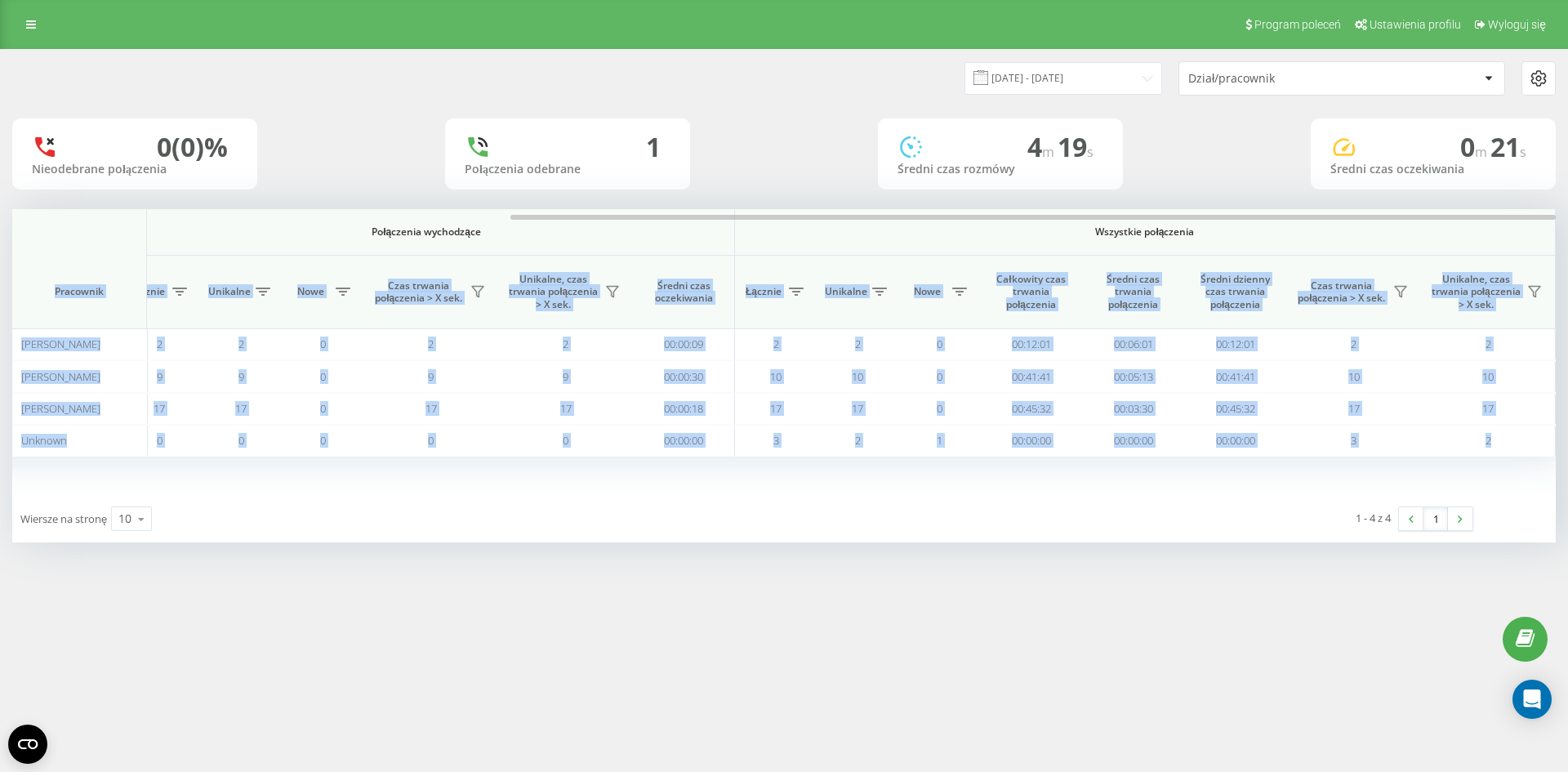
drag, startPoint x: 898, startPoint y: 220, endPoint x: 1245, endPoint y: 226, distance: 347.1
click at [1245, 226] on div "Połączenia przychodzące Połączenia wychodzące Wszystkie połączenia Pracownik Łą…" at bounding box center [784, 352] width 1544 height 286
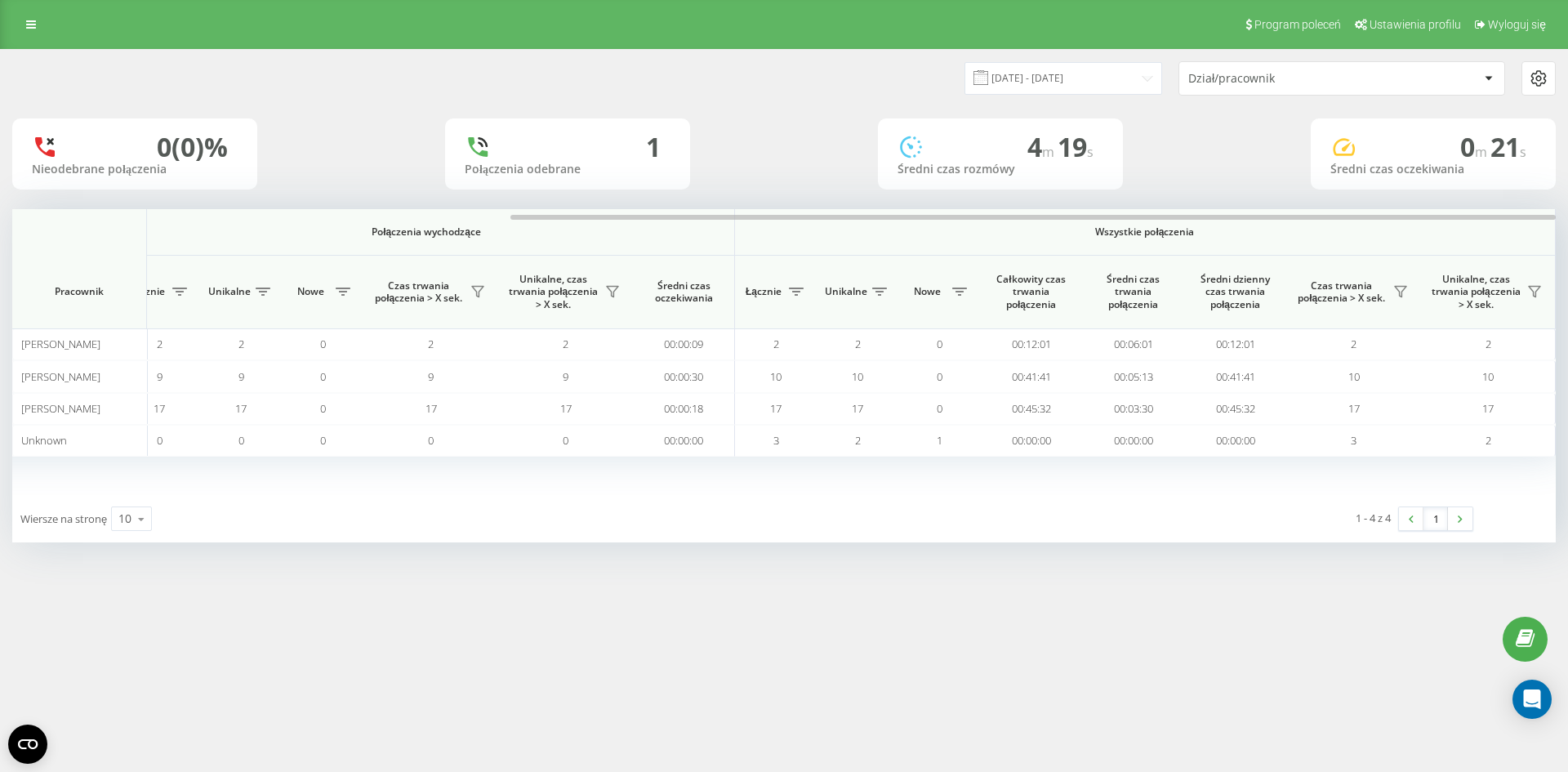
click at [894, 171] on div "4 m 19 s Średni czas rozmówy" at bounding box center [1000, 154] width 245 height 71
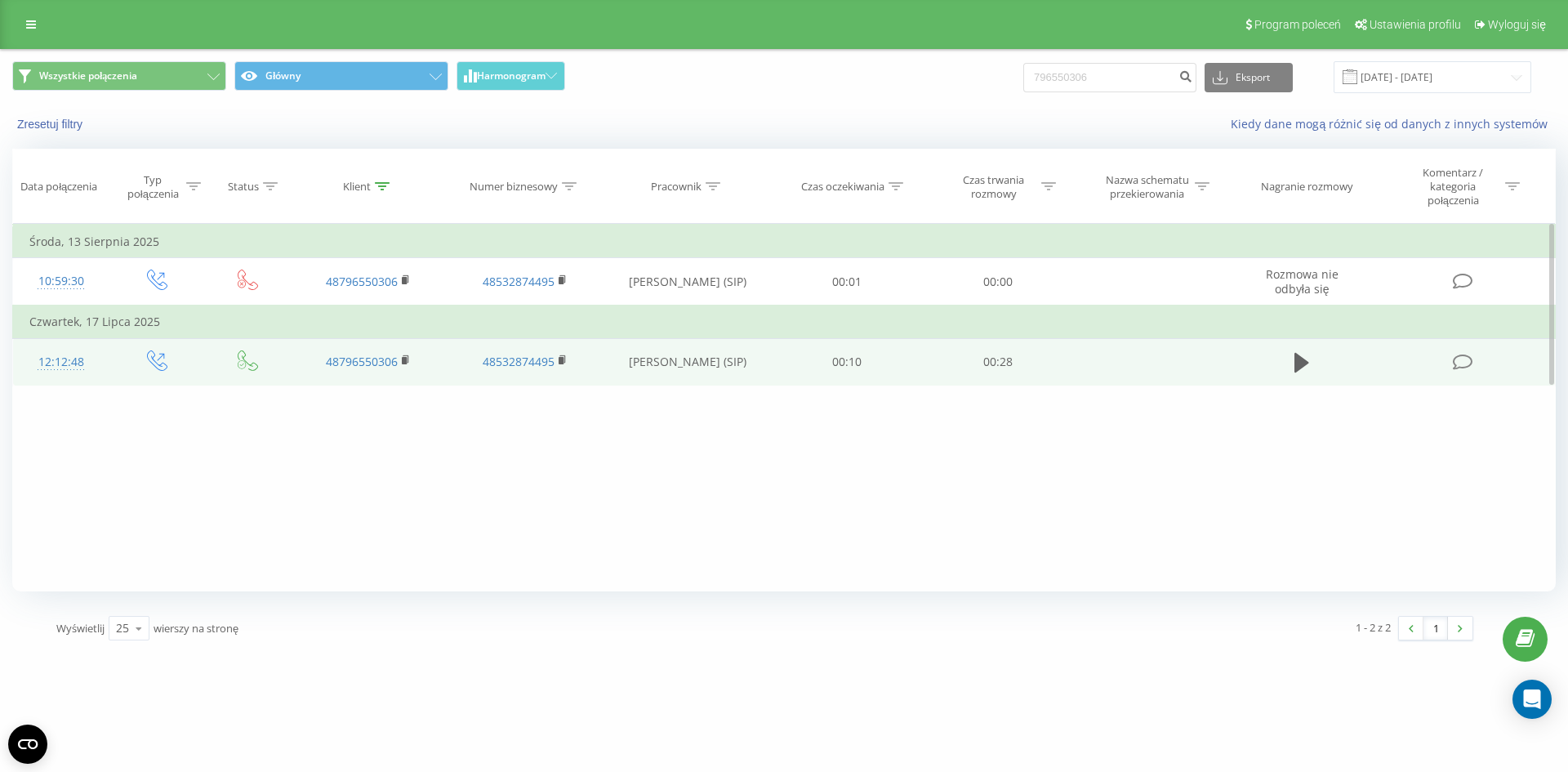
click at [1309, 378] on td at bounding box center [1303, 362] width 145 height 47
click at [1306, 375] on button at bounding box center [1302, 362] width 24 height 24
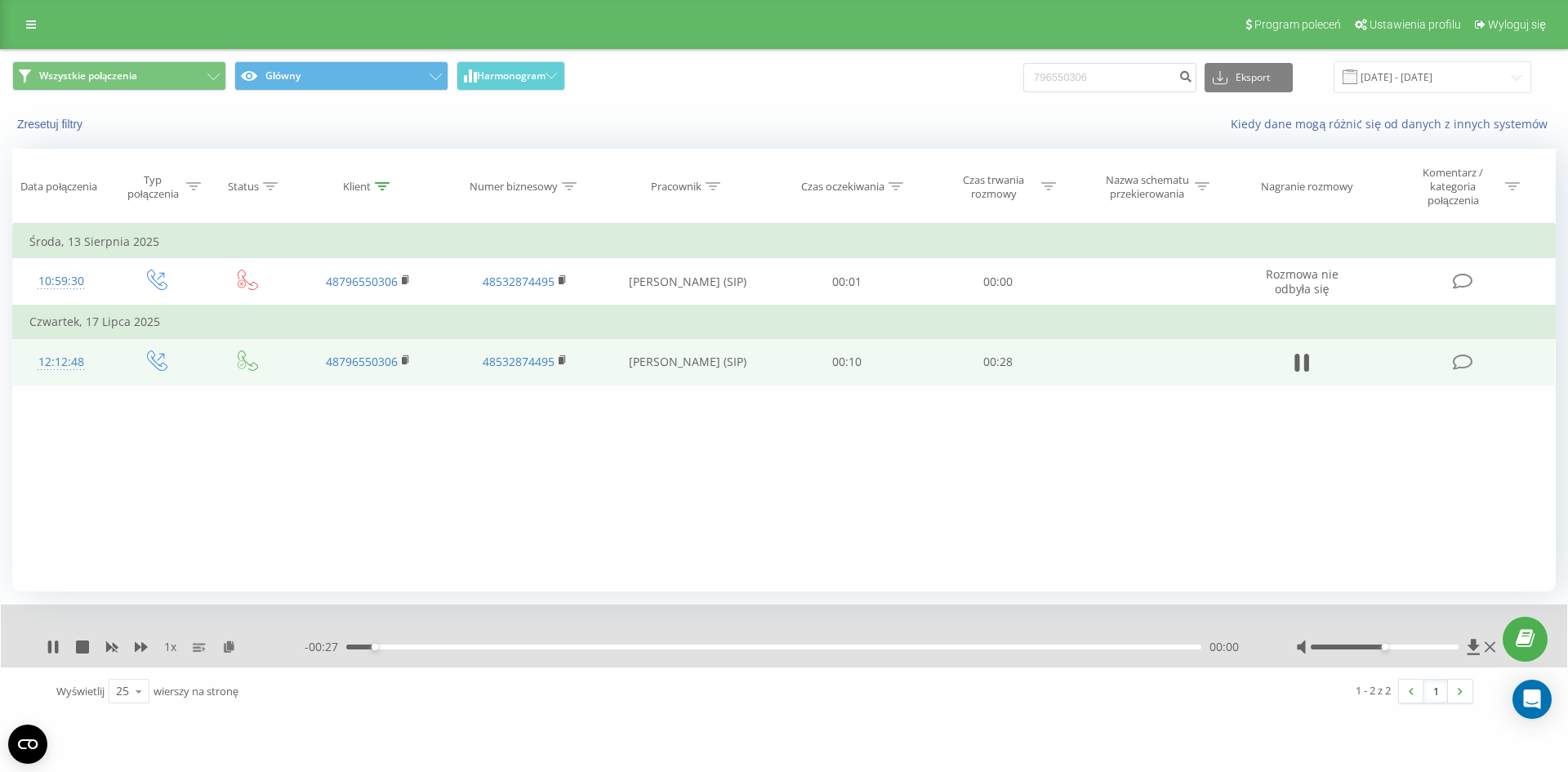
click at [529, 653] on div "- 00:27 00:00 00:00" at bounding box center [780, 647] width 951 height 16
click at [534, 650] on div "- 00:26 00:01 00:01" at bounding box center [780, 647] width 951 height 16
click at [539, 649] on div "00:01" at bounding box center [774, 646] width 856 height 5
click at [634, 643] on div "- 00:21 00:06 00:06" at bounding box center [780, 647] width 951 height 16
click at [668, 648] on div "00:08" at bounding box center [774, 646] width 856 height 5
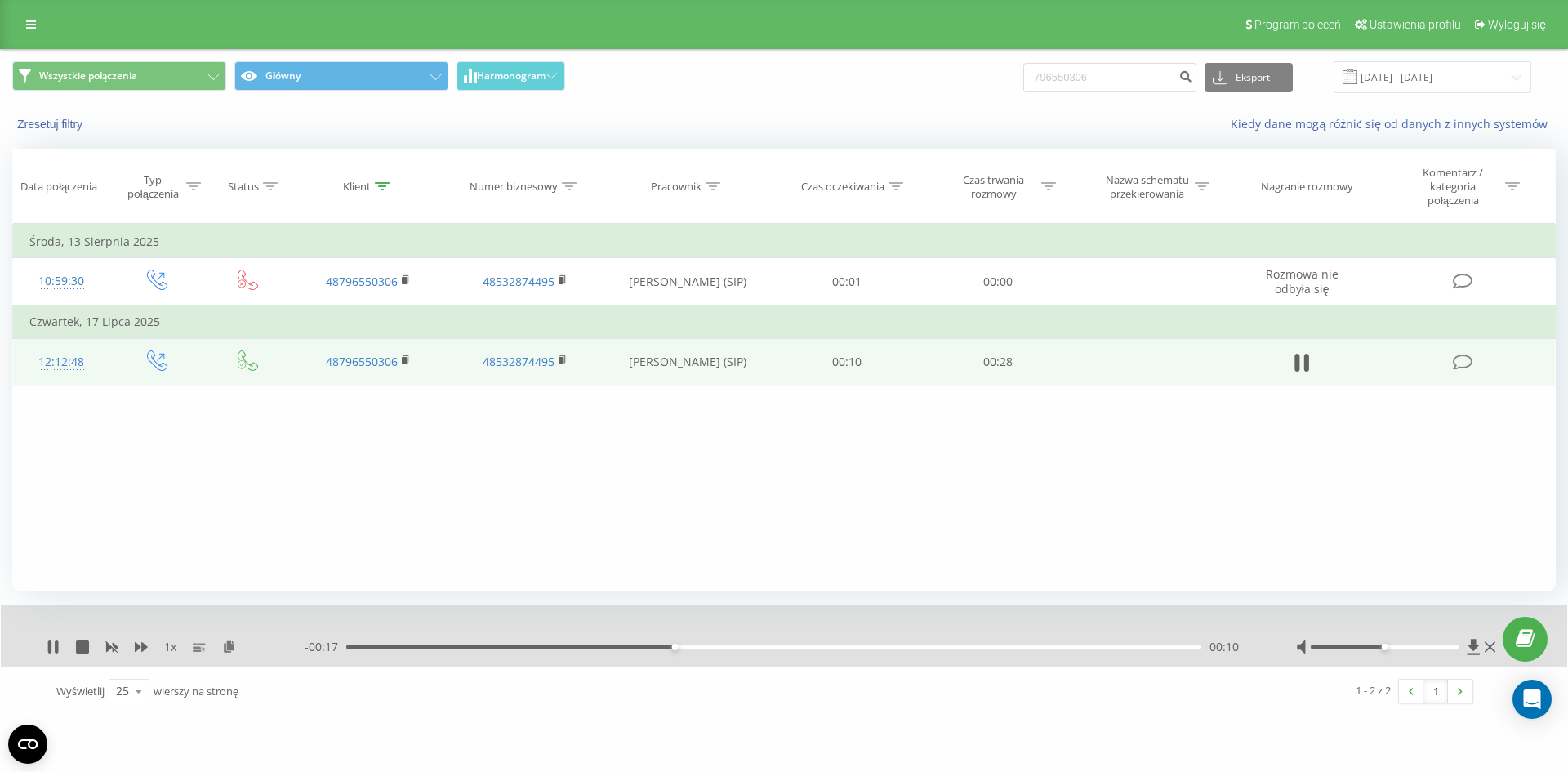
click at [729, 647] on div "00:10" at bounding box center [774, 646] width 856 height 5
click at [706, 647] on div "00:13" at bounding box center [774, 646] width 856 height 5
click at [666, 647] on div "00:10" at bounding box center [774, 646] width 856 height 5
click at [631, 647] on div "00:11" at bounding box center [774, 646] width 856 height 5
drag, startPoint x: 1145, startPoint y: 80, endPoint x: 947, endPoint y: 54, distance: 199.7
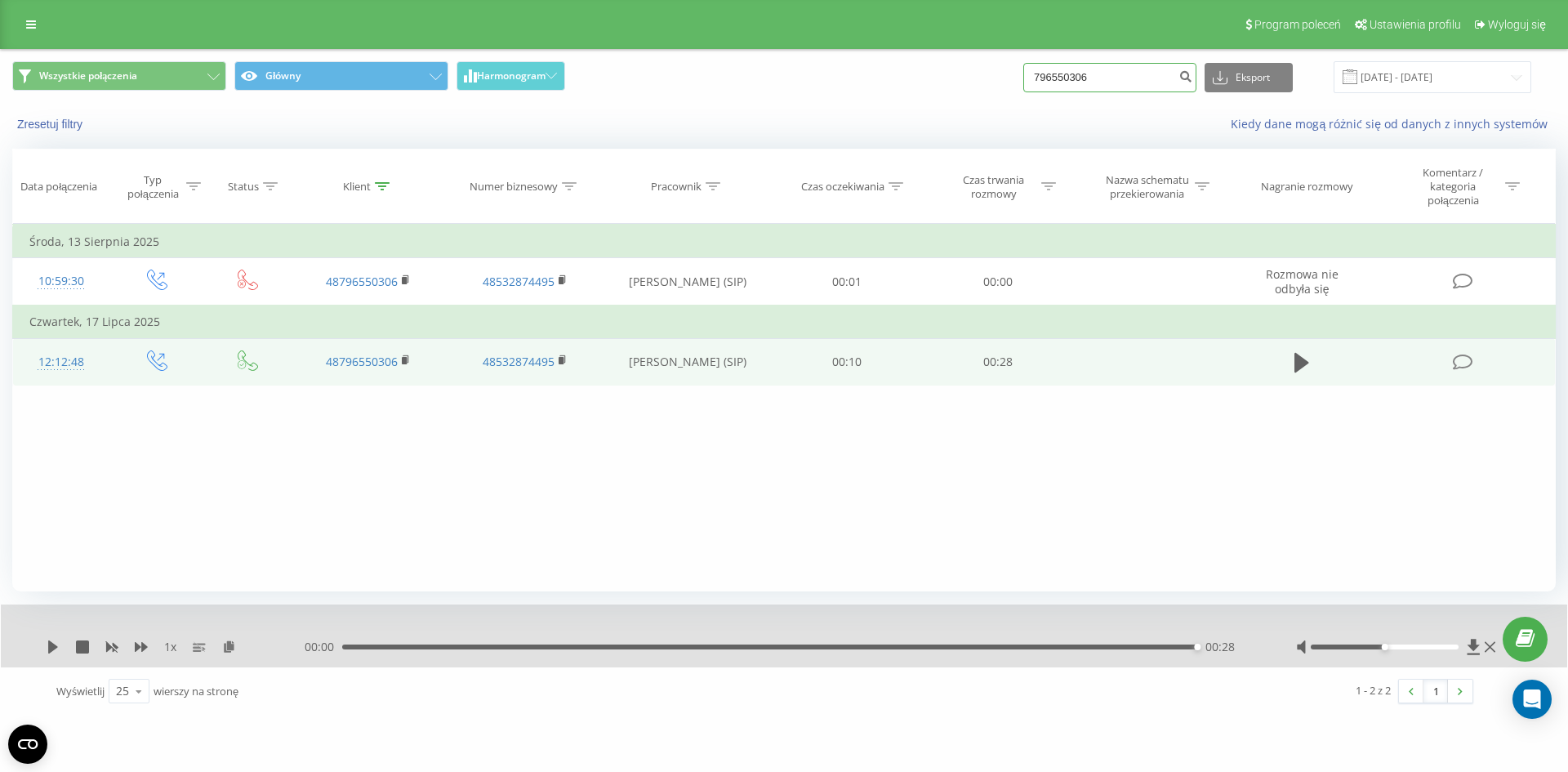
click at [947, 54] on div "Wszystkie połączenia Główny Harmonogram 796550306 Eksport .csv .xls .xlsx 20.05…" at bounding box center [784, 77] width 1566 height 54
paste input "609779938"
type input "609779938"
click at [1197, 89] on button "submit" at bounding box center [1185, 77] width 22 height 29
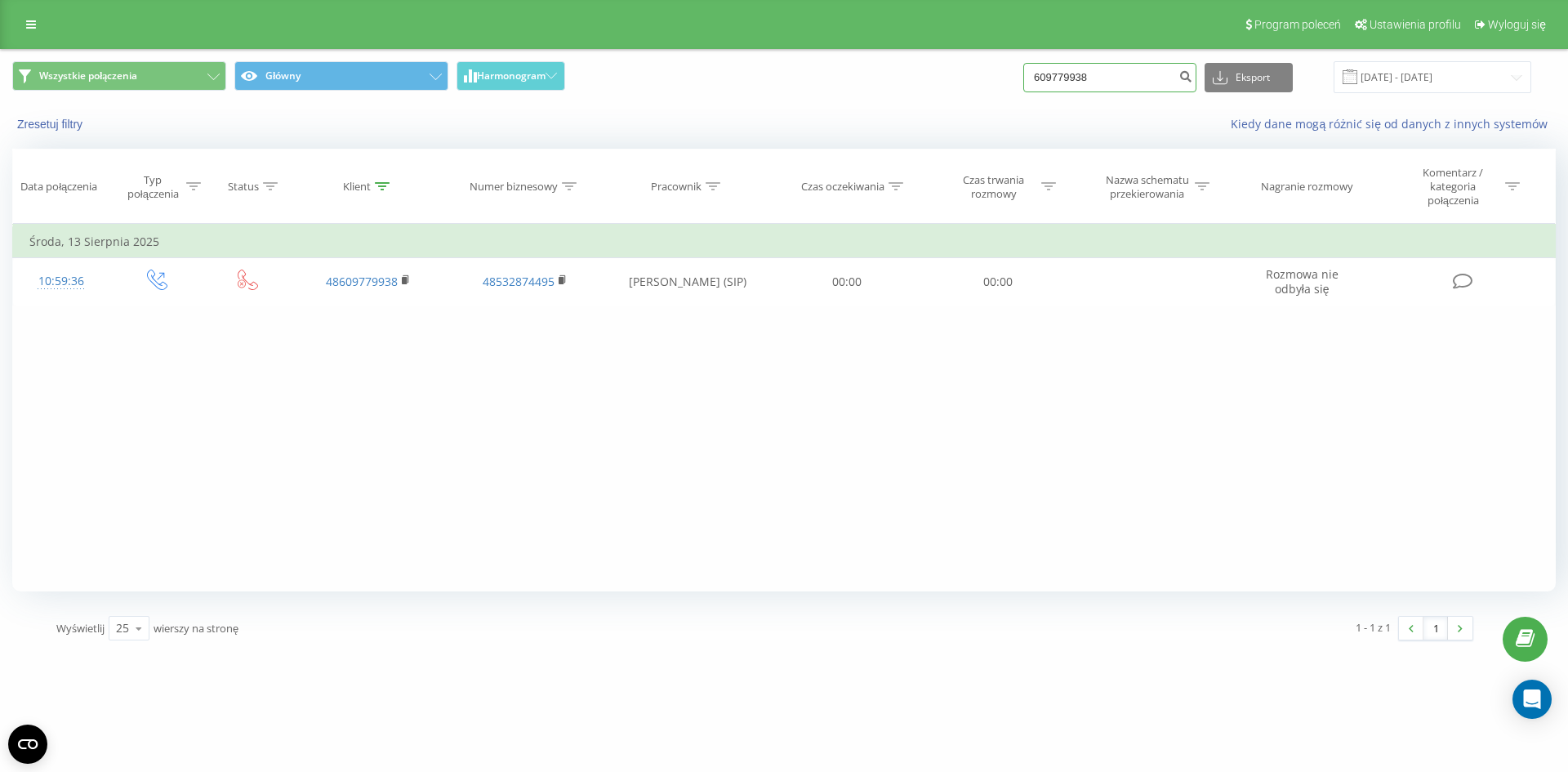
drag, startPoint x: 1132, startPoint y: 82, endPoint x: 1049, endPoint y: 83, distance: 83.0
click at [1049, 83] on input "609779938" at bounding box center [1109, 77] width 173 height 29
paste input "48502441033"
type input "48502441033"
click at [1192, 71] on icon "submit" at bounding box center [1185, 74] width 14 height 10
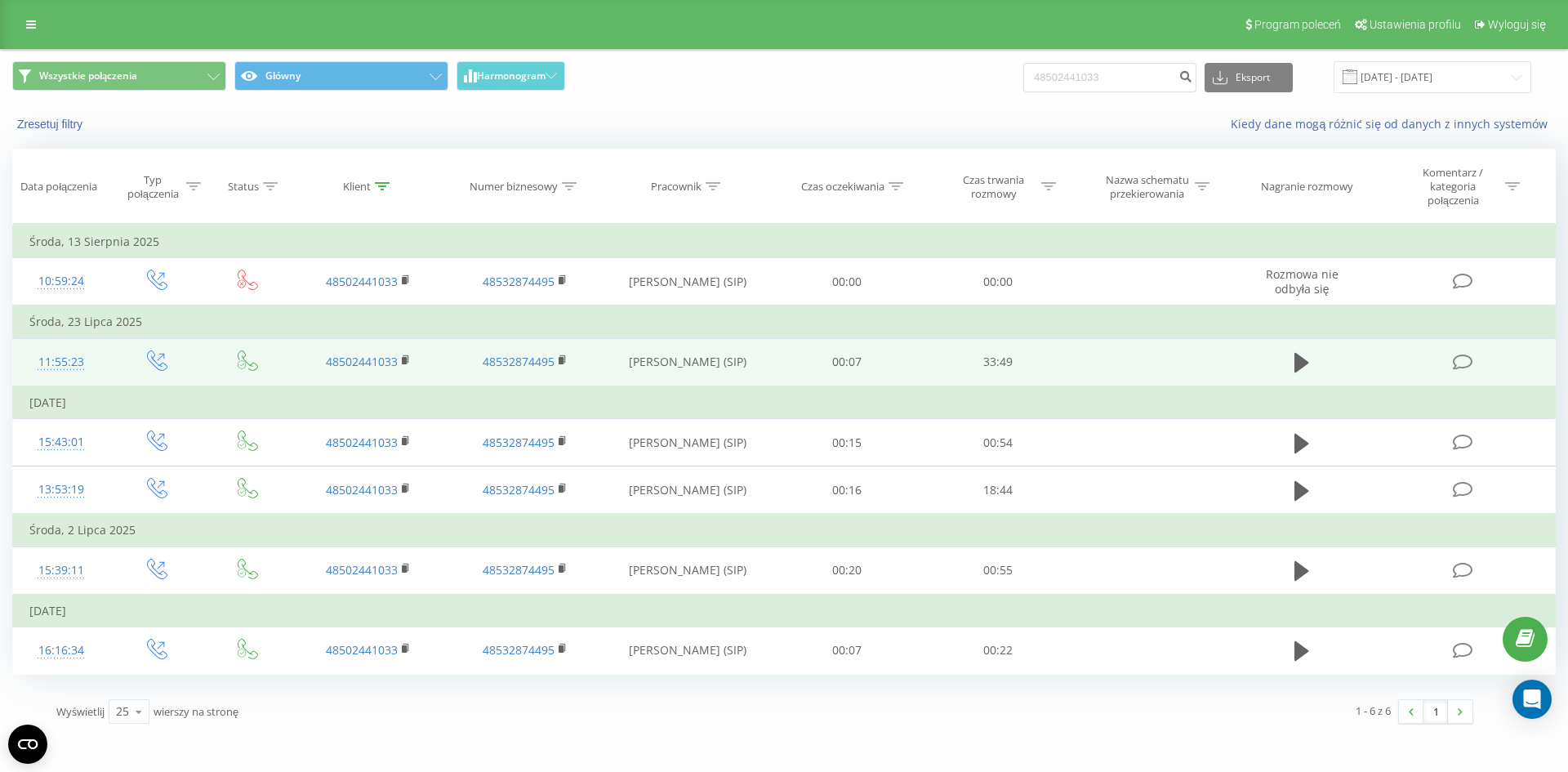
click at [1312, 360] on button at bounding box center [1302, 362] width 24 height 24
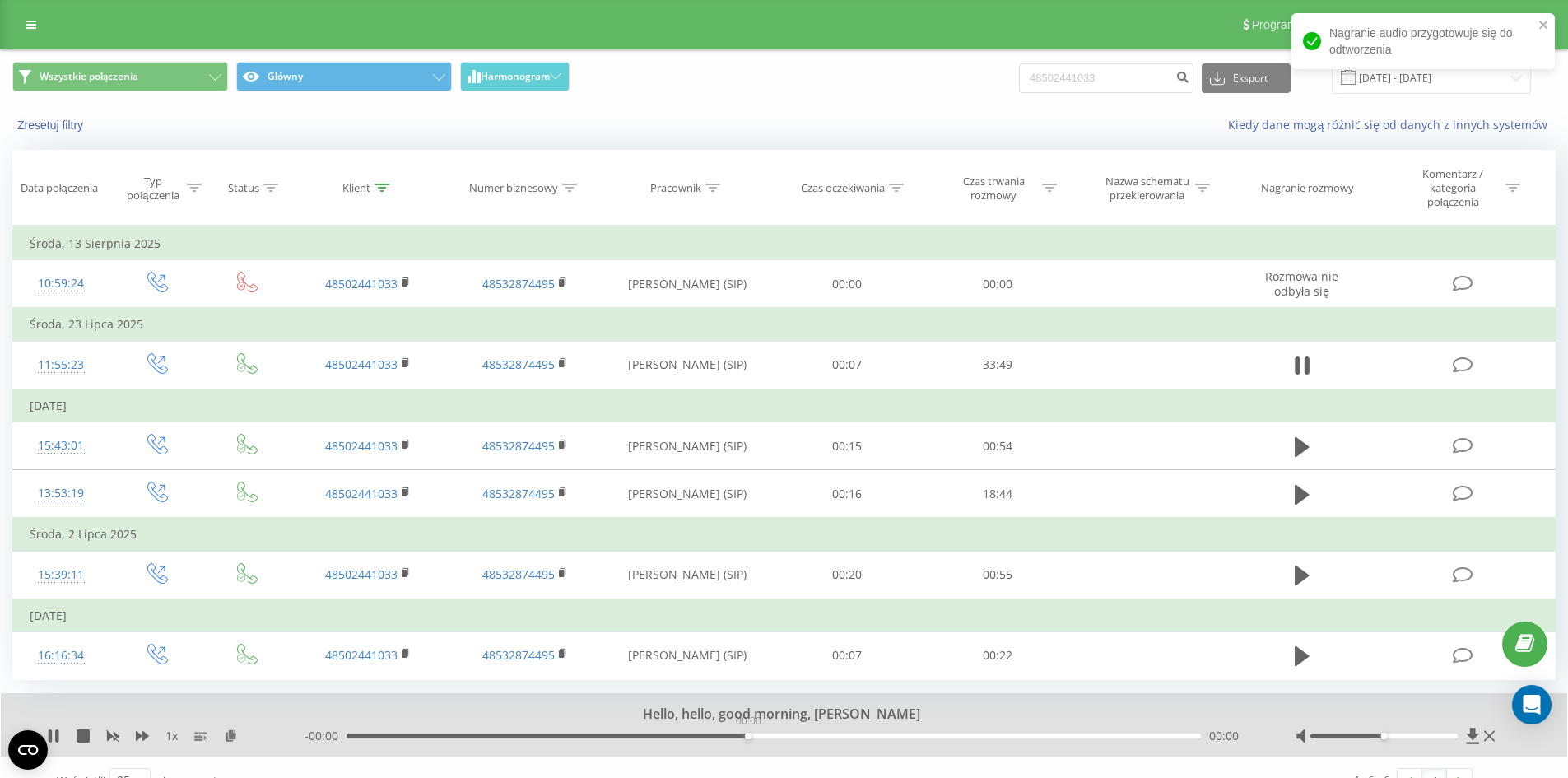
click at [744, 738] on div "00:00" at bounding box center [774, 735] width 854 height 5
click at [1409, 736] on div at bounding box center [1383, 735] width 147 height 5
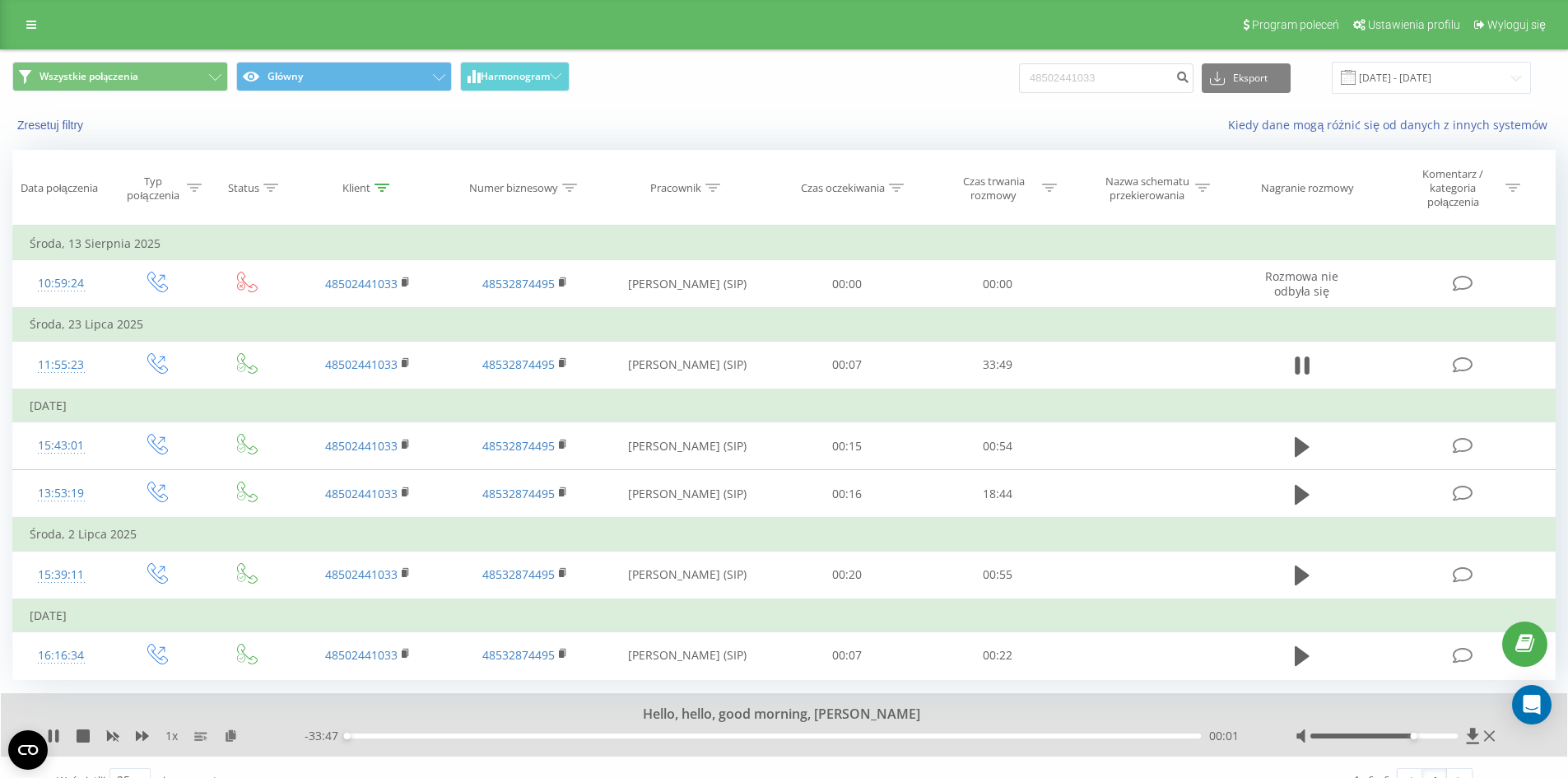
click at [840, 737] on div "00:01" at bounding box center [774, 735] width 854 height 5
click at [1071, 738] on div "19:41" at bounding box center [774, 735] width 854 height 5
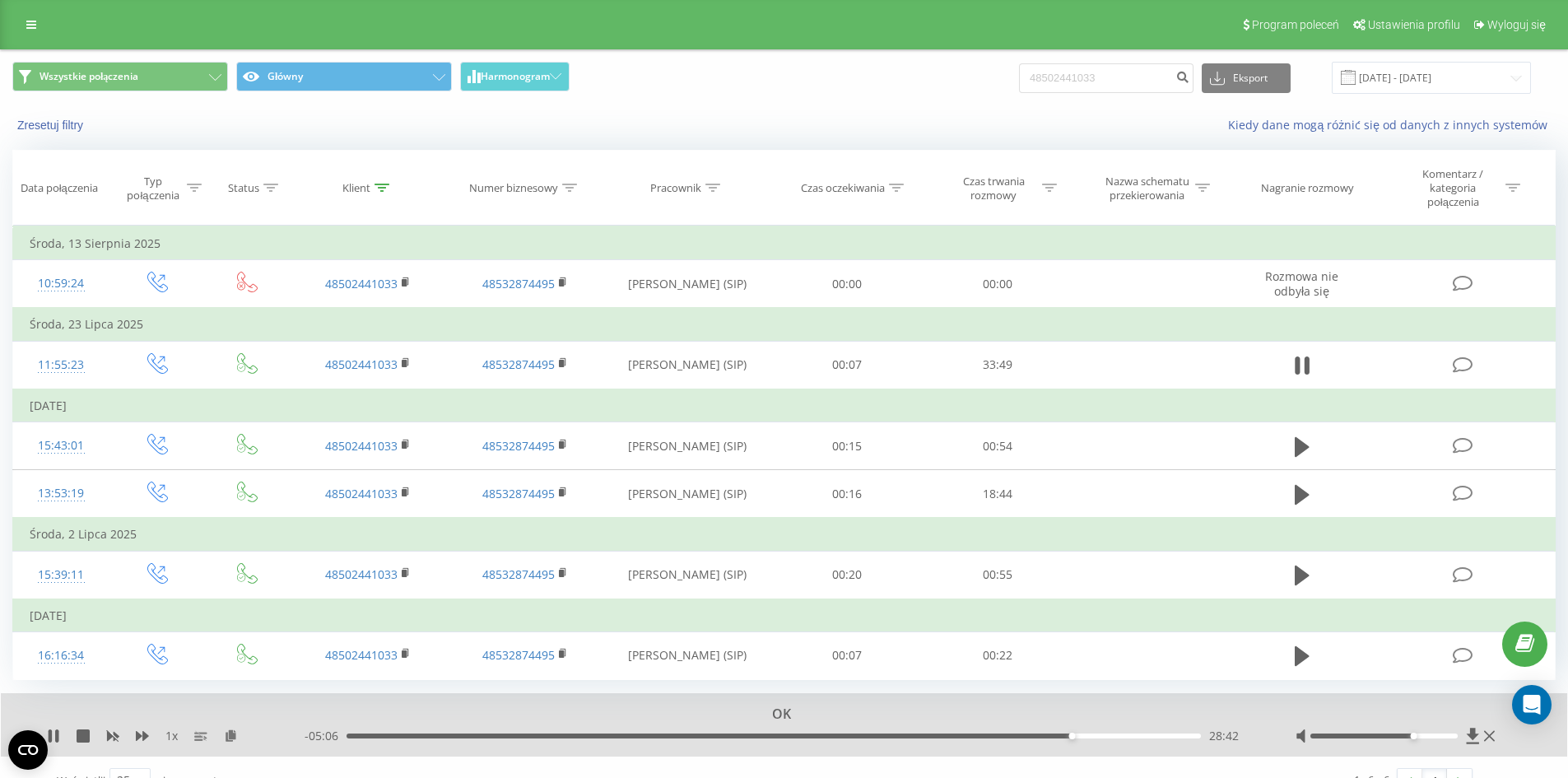
click at [1126, 736] on div "28:42" at bounding box center [774, 735] width 854 height 5
click at [1162, 736] on div "32:17" at bounding box center [774, 735] width 854 height 5
click at [1098, 734] on div "29:40" at bounding box center [774, 735] width 854 height 5
click at [1154, 740] on div "- 04:03 29:44 29:44" at bounding box center [779, 736] width 950 height 16
click at [1158, 738] on div "29:44" at bounding box center [774, 735] width 854 height 5
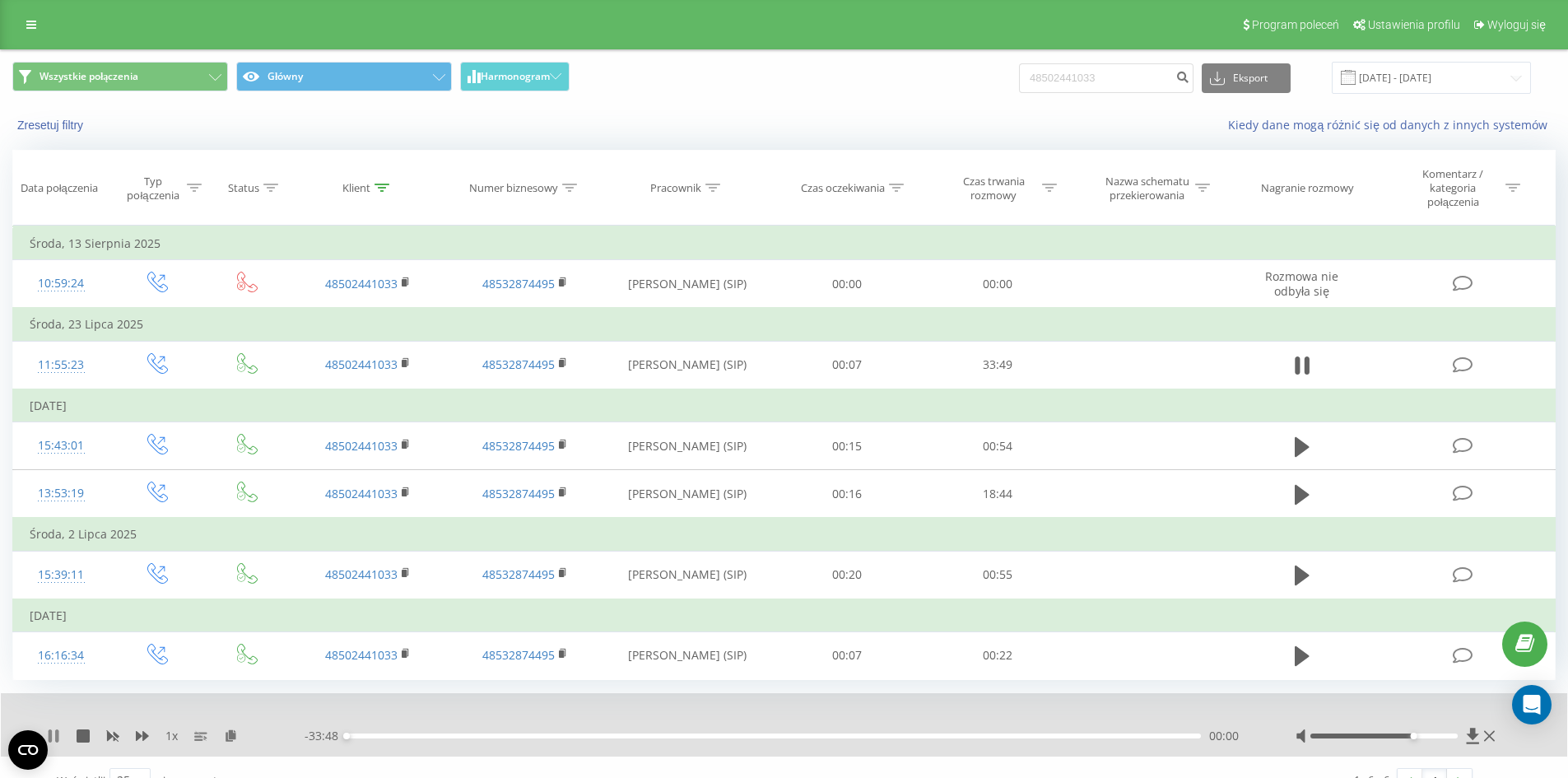
click at [55, 739] on icon at bounding box center [53, 735] width 13 height 13
click at [55, 738] on icon at bounding box center [53, 735] width 10 height 13
drag, startPoint x: 57, startPoint y: 734, endPoint x: 62, endPoint y: 727, distance: 8.6
click at [58, 731] on icon at bounding box center [57, 735] width 4 height 13
drag, startPoint x: 1116, startPoint y: 68, endPoint x: 1030, endPoint y: 78, distance: 86.6
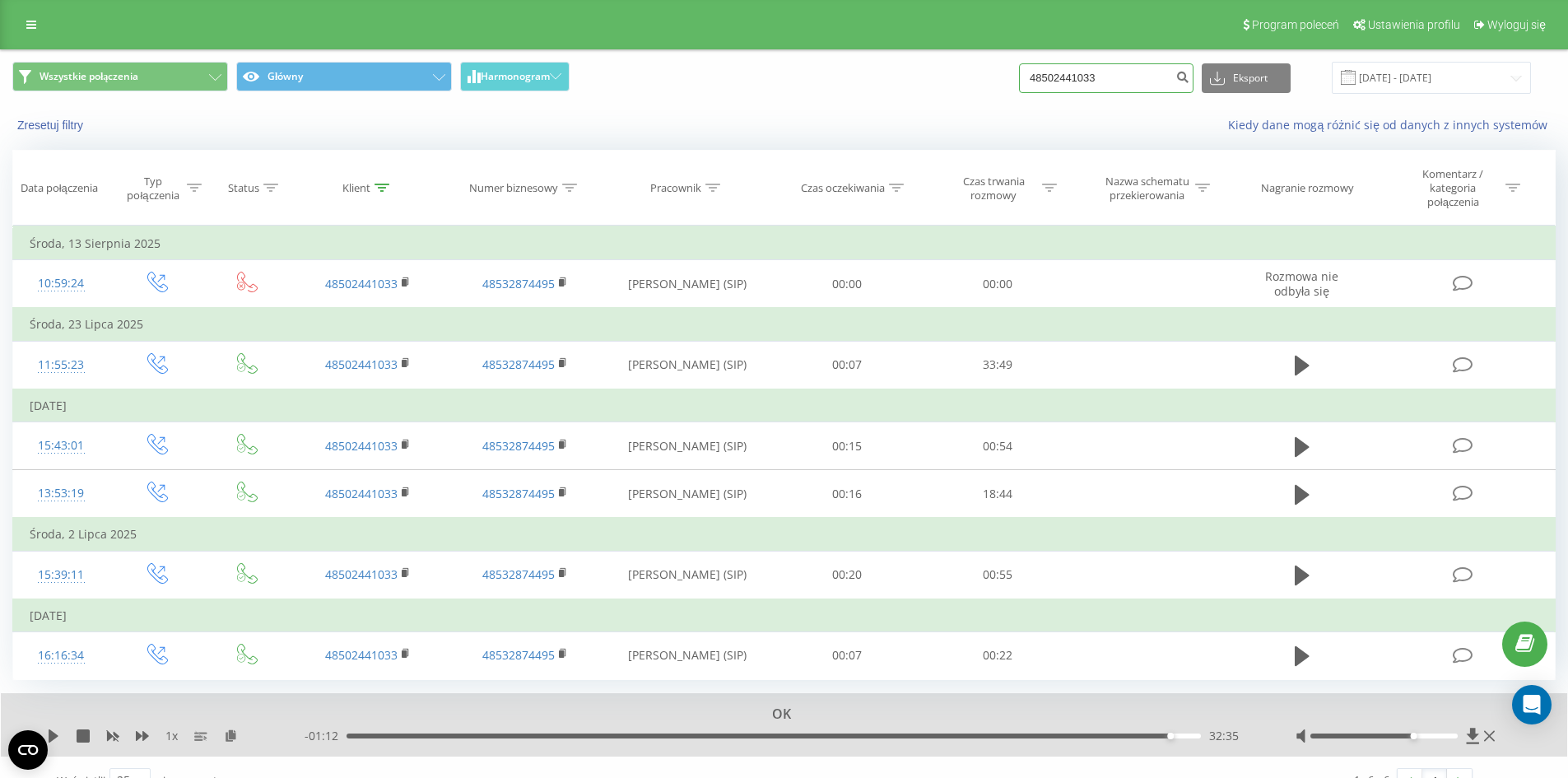
click at [1028, 78] on div "Wszystkie połączenia Główny Harmonogram 48502441033 Eksport .csv .xls .xlsx [DA…" at bounding box center [784, 78] width 1543 height 32
paste input "508 604 634"
type input "48 508 604 634"
click at [1193, 91] on button "submit" at bounding box center [1182, 78] width 22 height 29
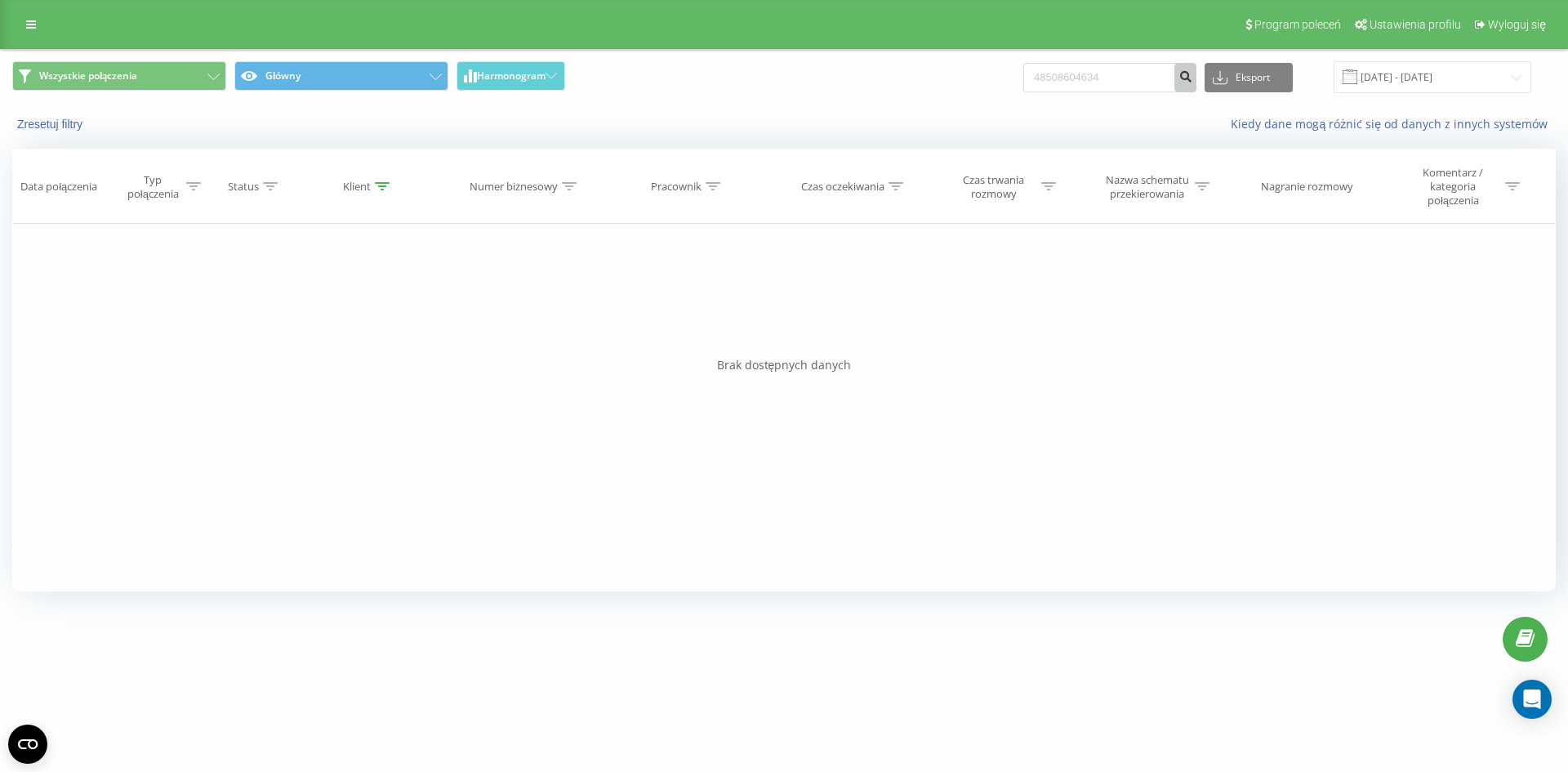
click at [1192, 73] on icon "submit" at bounding box center [1185, 74] width 14 height 10
drag, startPoint x: 1124, startPoint y: 74, endPoint x: 847, endPoint y: 66, distance: 277.1
click at [847, 66] on div "Wszystkie połączenia Główny Harmonogram 48508604634 Eksport .csv .xls .xlsx [DA…" at bounding box center [784, 77] width 1544 height 32
paste input "602112331"
type input "602112331"
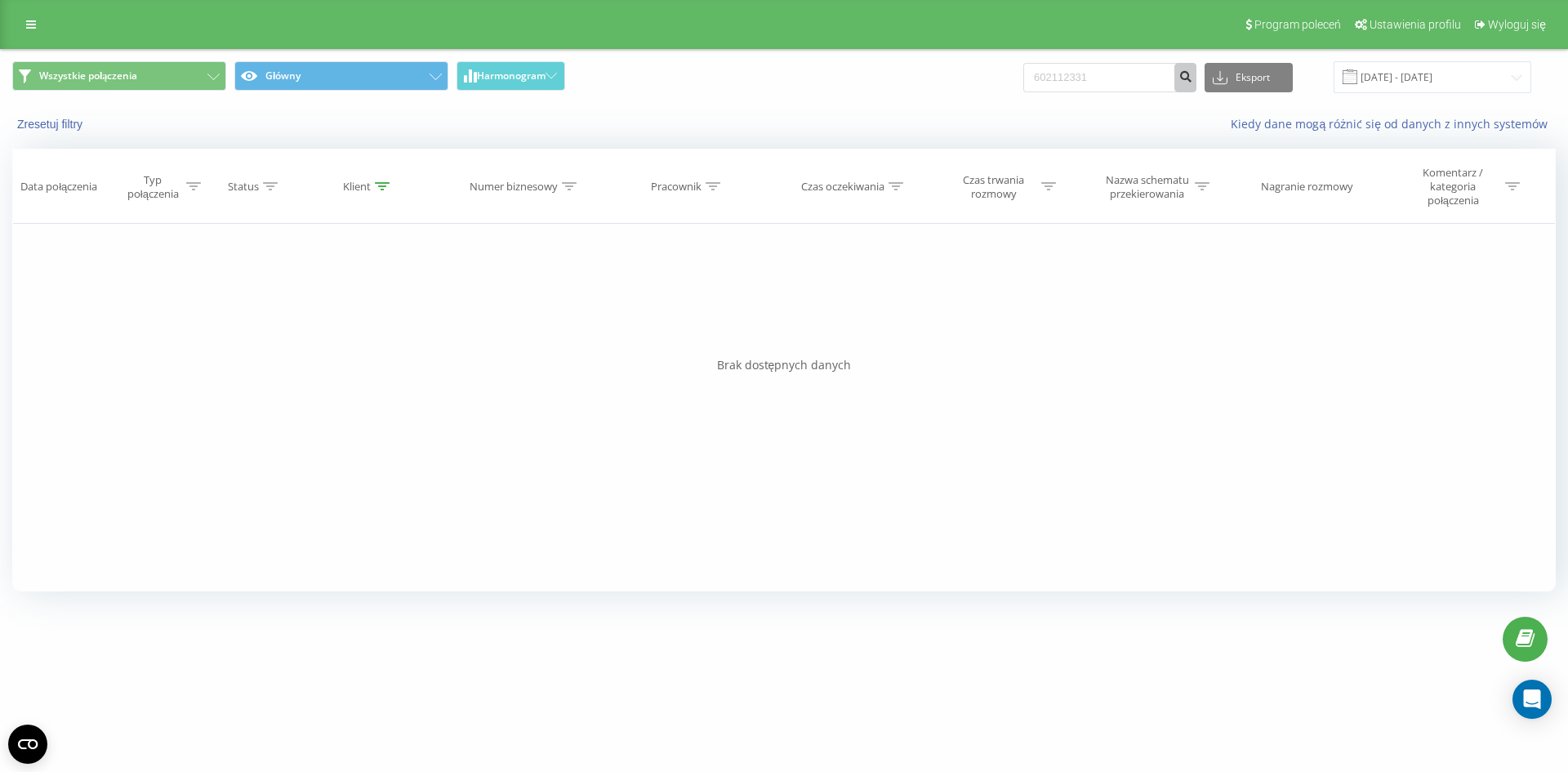
click at [1192, 77] on icon "submit" at bounding box center [1185, 74] width 14 height 10
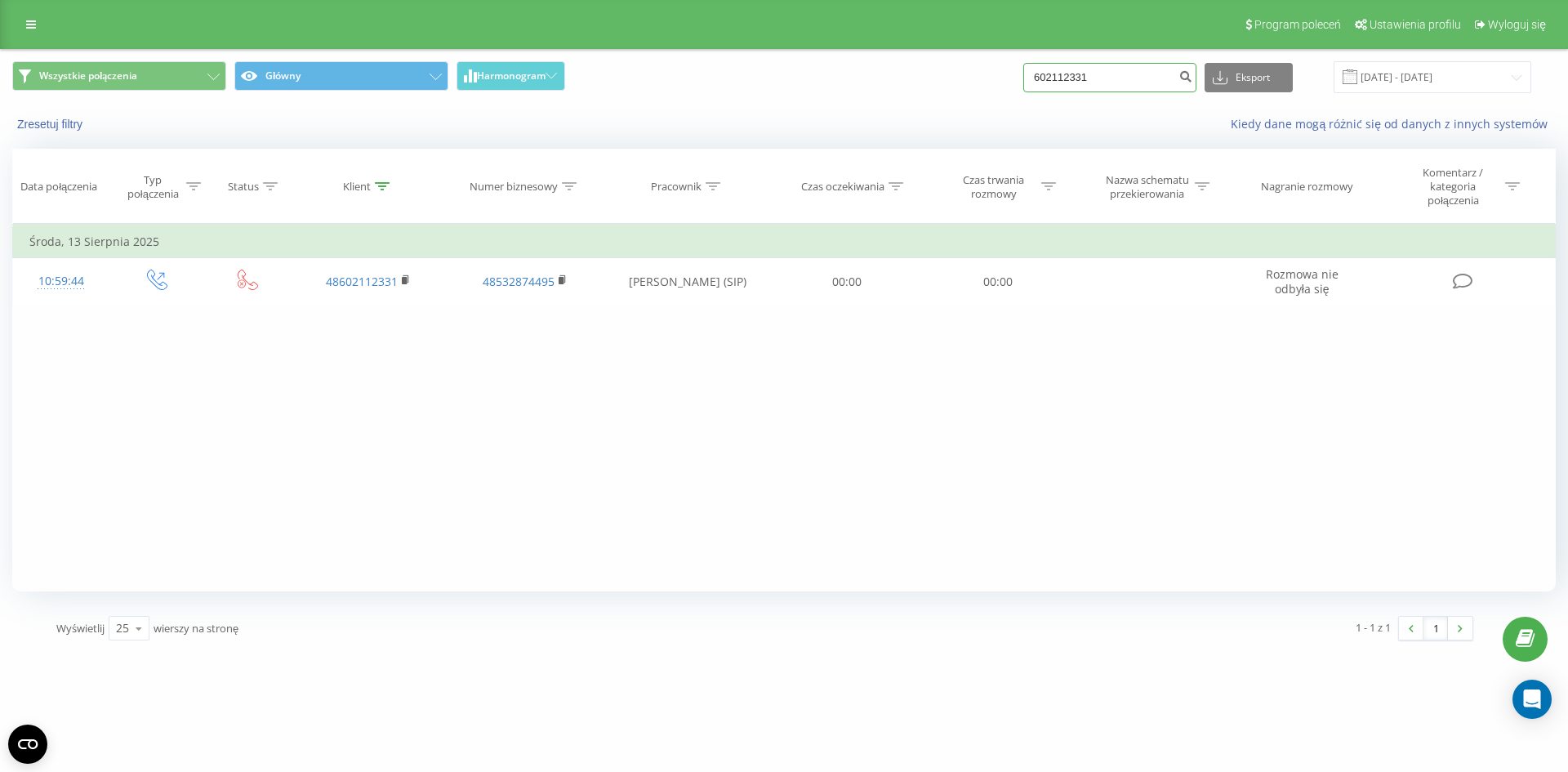
drag, startPoint x: 1120, startPoint y: 80, endPoint x: 1039, endPoint y: 71, distance: 81.5
click at [1040, 71] on input "602112331" at bounding box center [1109, 77] width 173 height 29
paste input "515 643 149"
type input "515 643 149"
click at [1192, 80] on icon "submit" at bounding box center [1185, 74] width 14 height 10
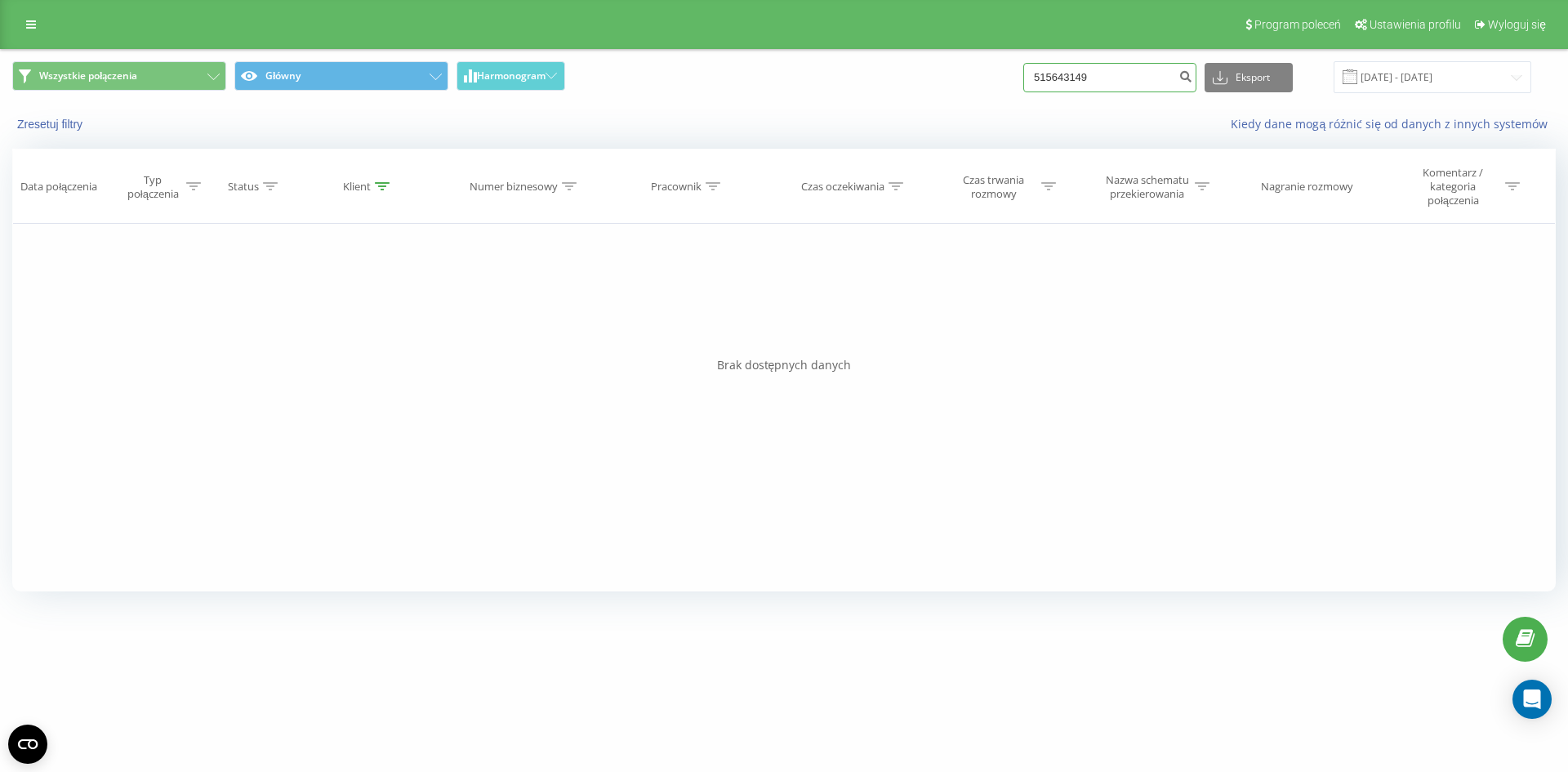
drag, startPoint x: 1115, startPoint y: 73, endPoint x: 1047, endPoint y: 75, distance: 68.0
click at [1052, 75] on input "515643149" at bounding box center [1109, 77] width 173 height 29
paste input "606 874 491"
type input "606 874 491"
click at [1192, 75] on icon "submit" at bounding box center [1185, 74] width 14 height 10
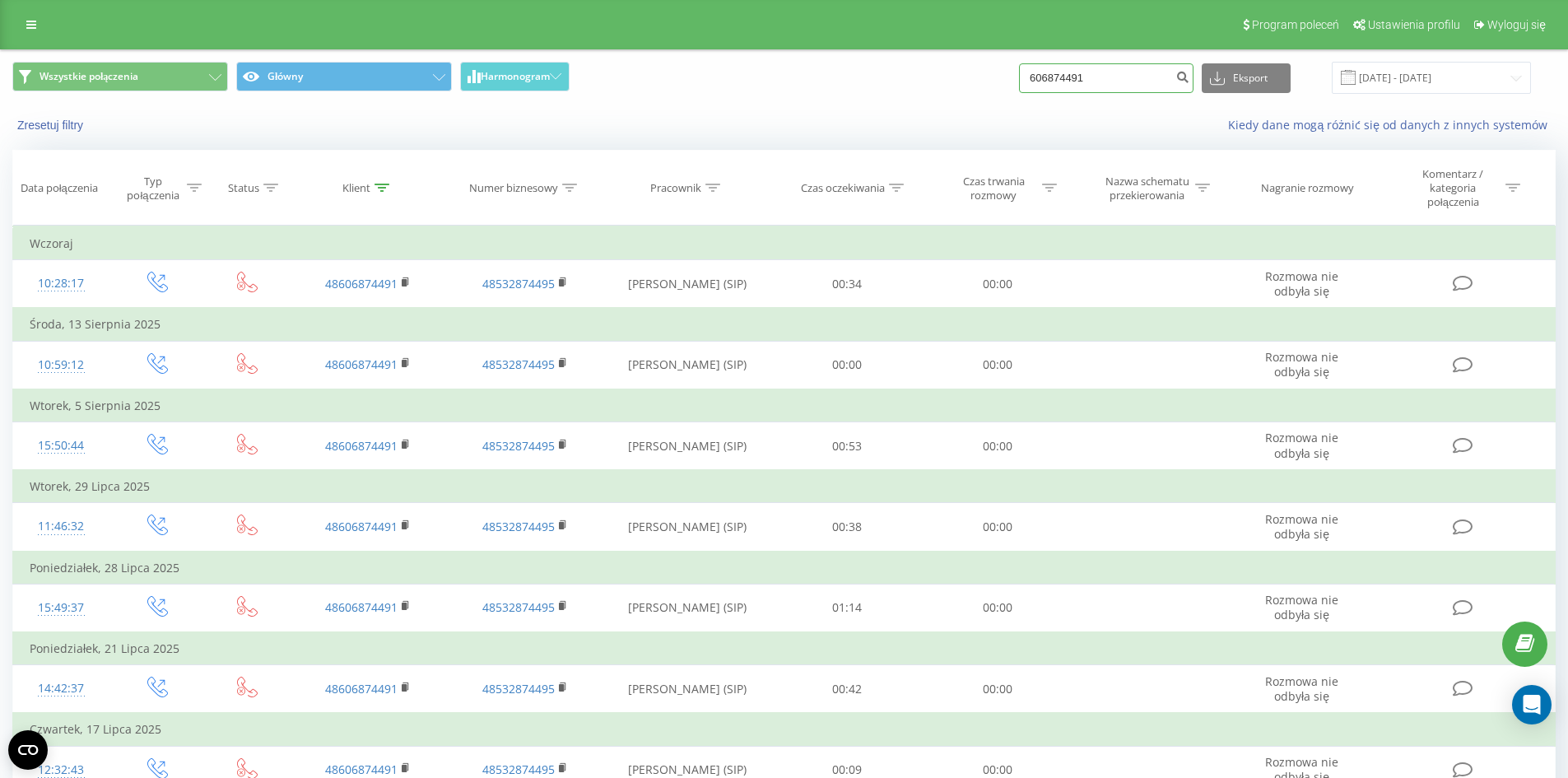
drag, startPoint x: 1147, startPoint y: 71, endPoint x: 1005, endPoint y: 66, distance: 142.1
click at [984, 68] on div "Wszystkie połączenia Główny Harmonogram 606874491 Eksport .csv .xls .xlsx 20.05…" at bounding box center [784, 78] width 1543 height 32
paste input "48572200737"
type input "48572200737"
click at [1189, 76] on icon "submit" at bounding box center [1181, 75] width 14 height 10
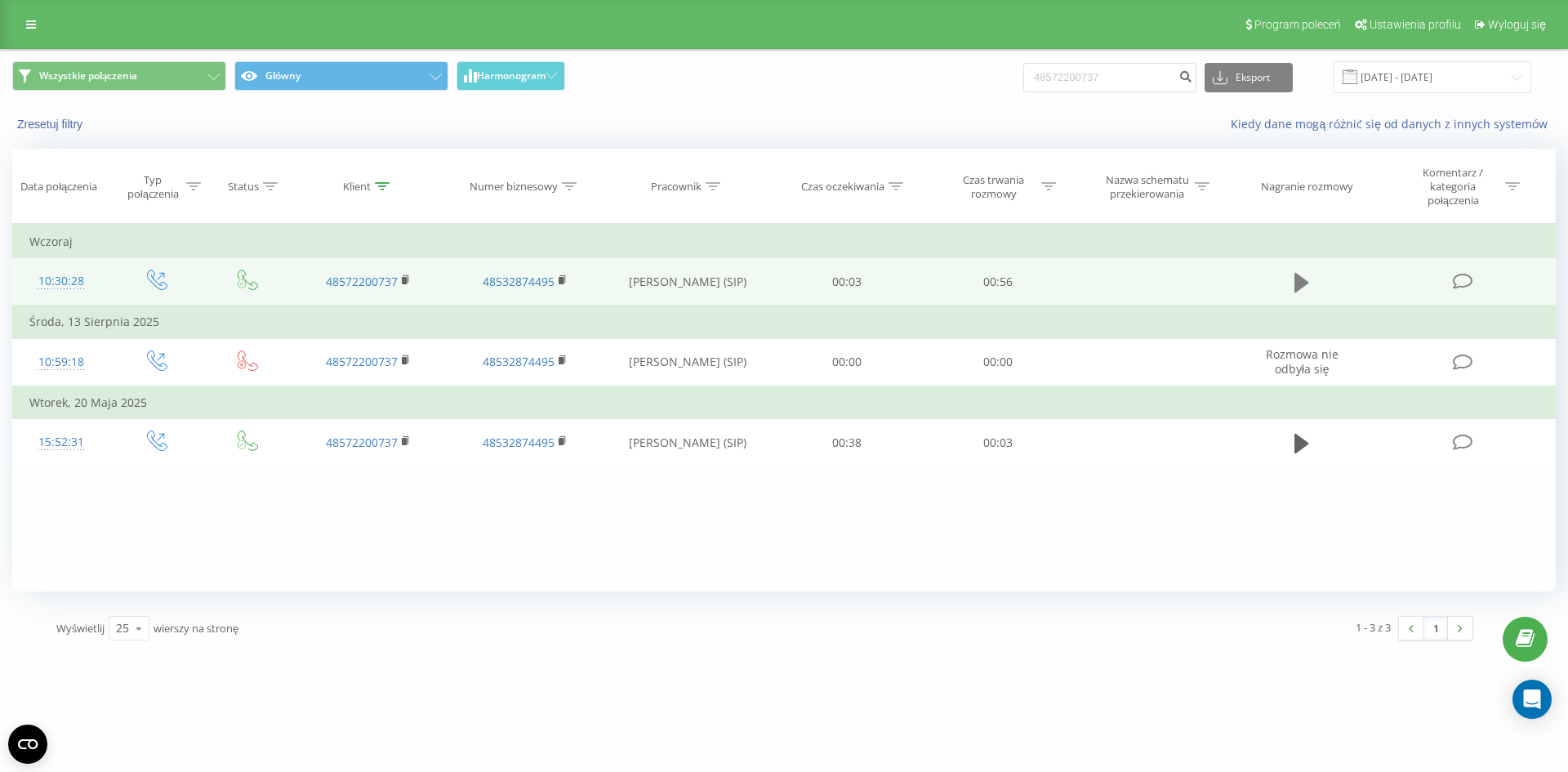
click at [1300, 276] on icon at bounding box center [1302, 282] width 14 height 20
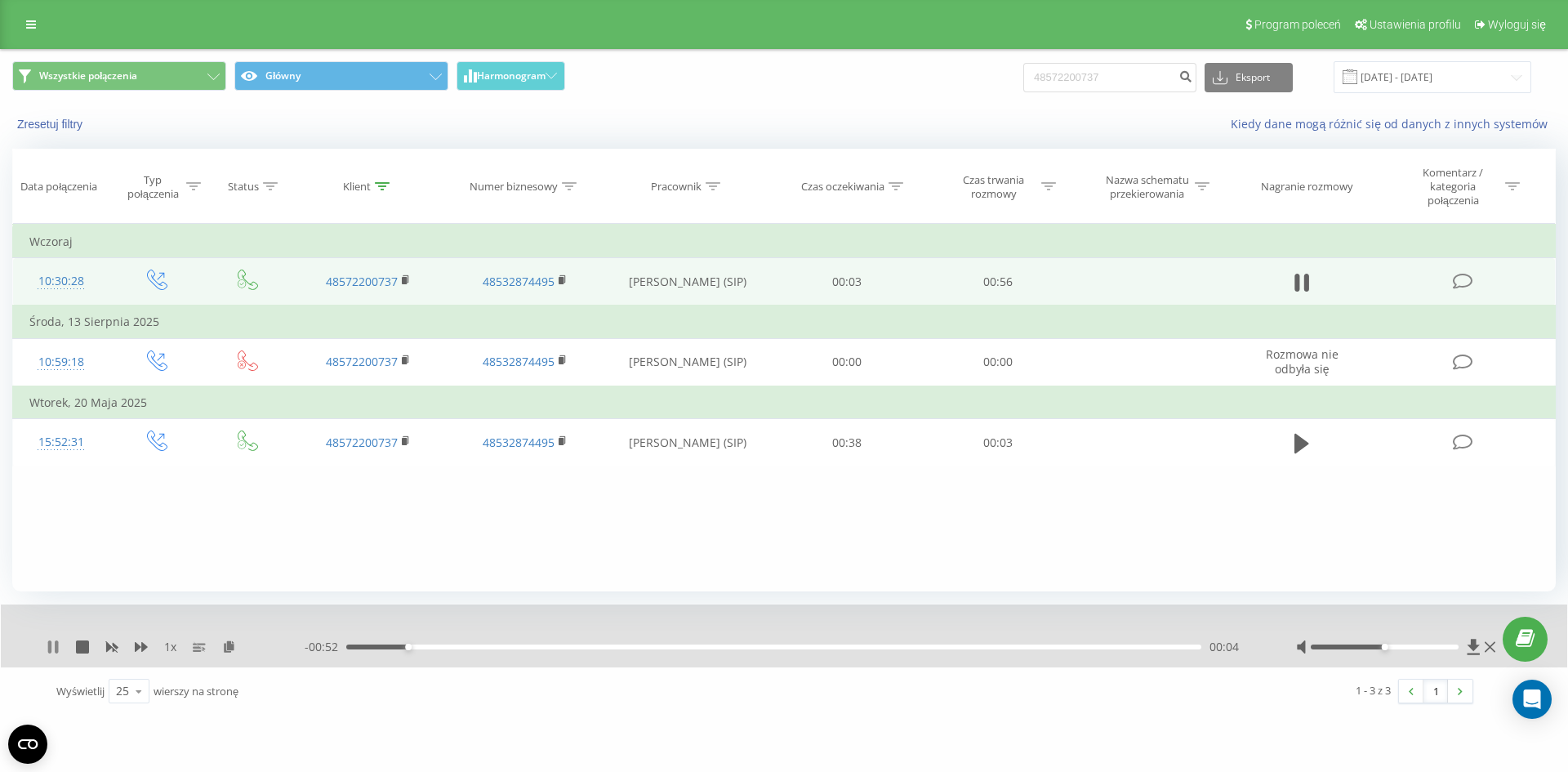
click at [50, 644] on icon at bounding box center [50, 646] width 4 height 13
drag, startPoint x: 1123, startPoint y: 79, endPoint x: 951, endPoint y: 82, distance: 172.0
click at [951, 82] on div "Wszystkie połączenia Główny Harmonogram 48572200737 Eksport .csv .xls .xlsx [DA…" at bounding box center [784, 77] width 1544 height 32
paste input "573 148 936"
type input "573 148 936"
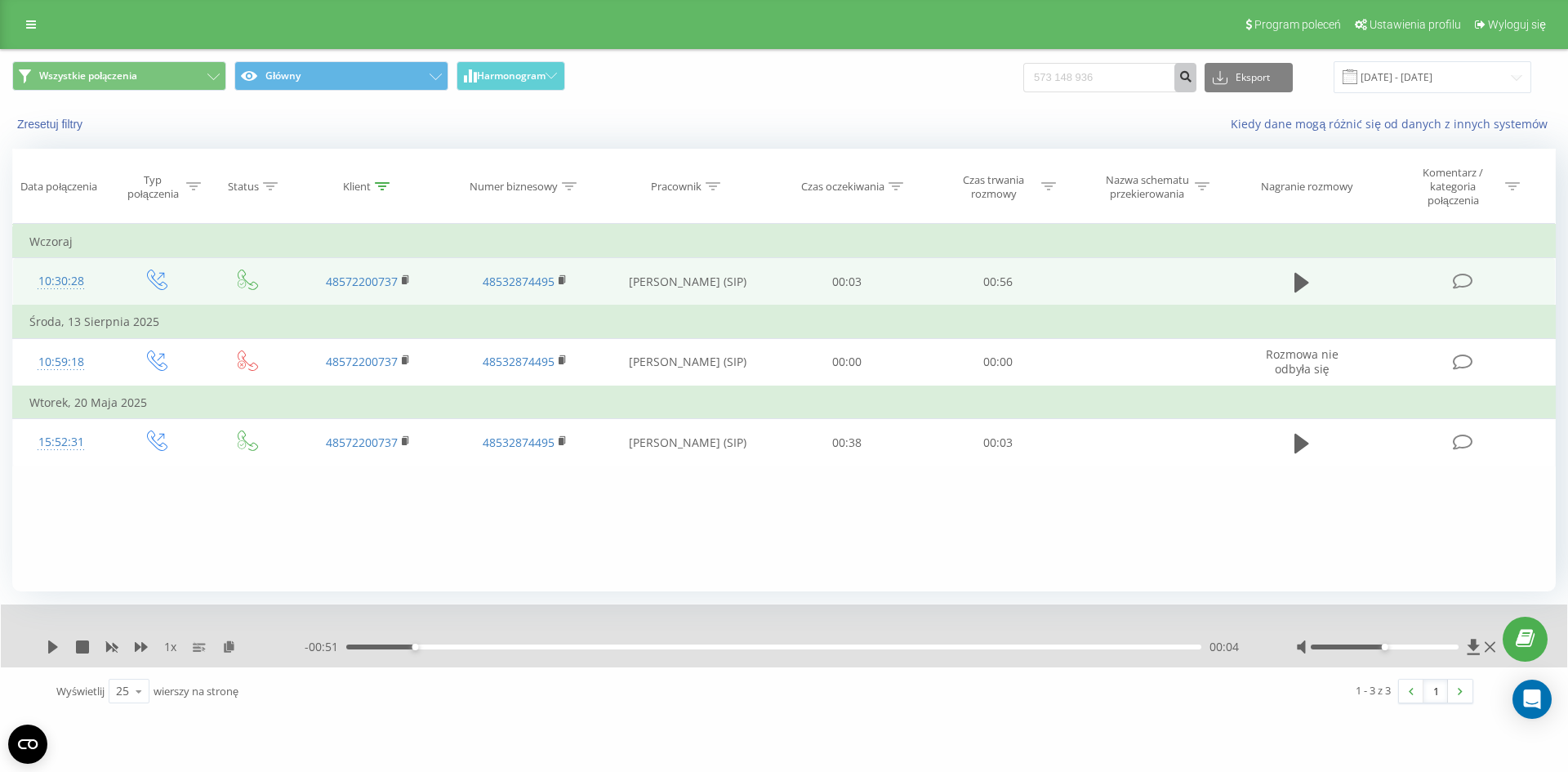
click at [1197, 83] on button "submit" at bounding box center [1185, 77] width 22 height 29
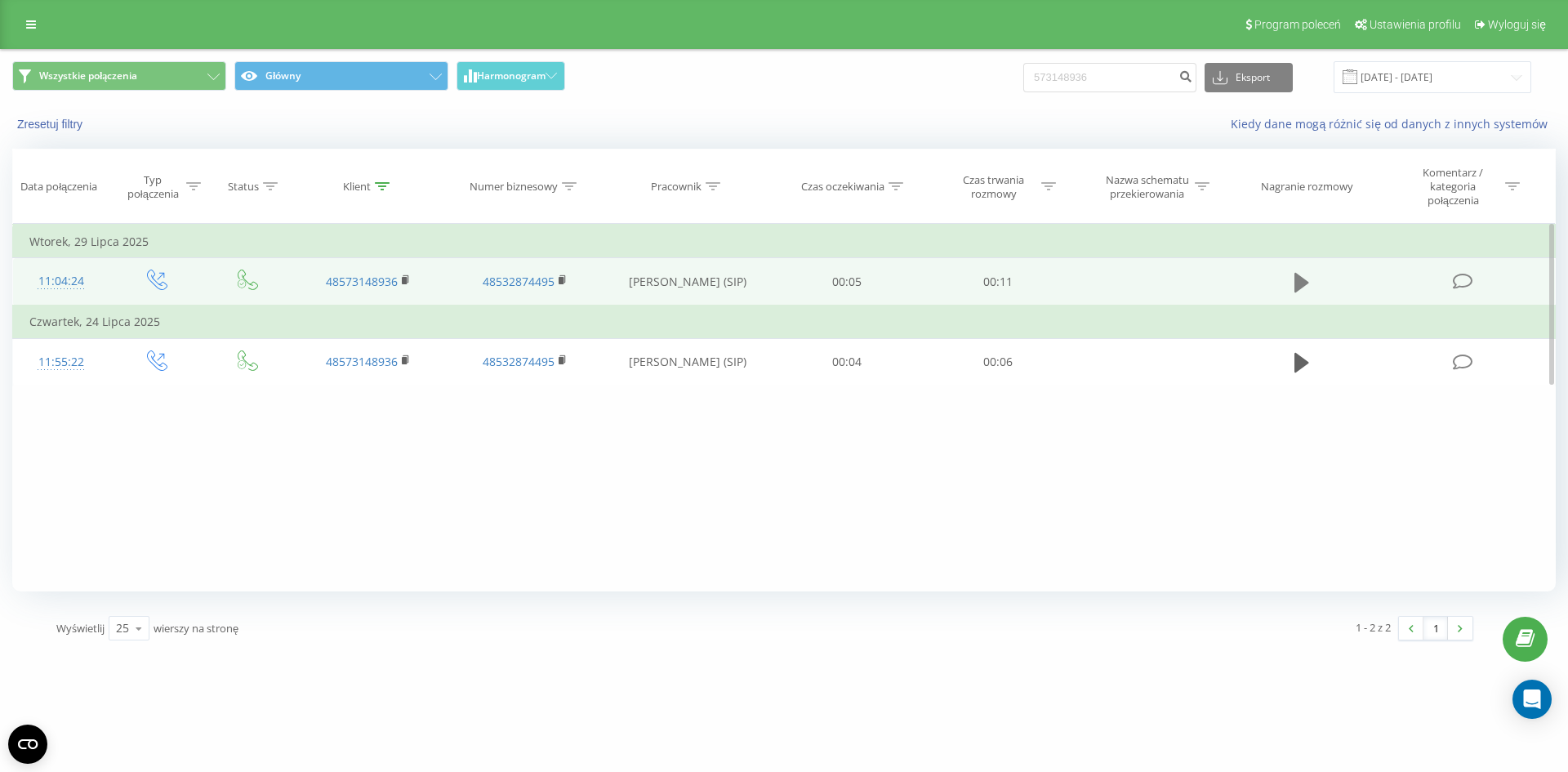
click at [1298, 281] on icon at bounding box center [1302, 282] width 14 height 20
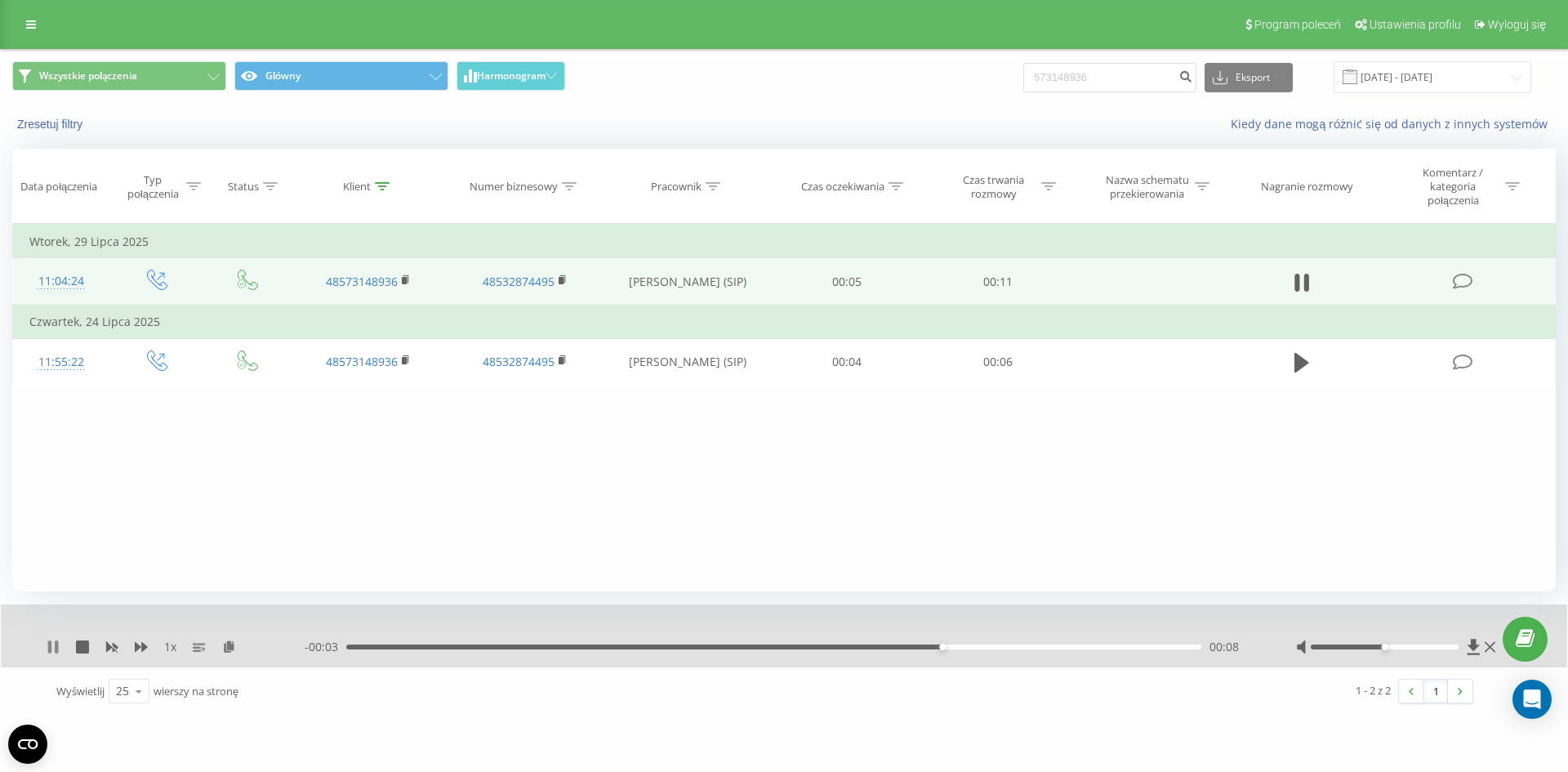
click at [50, 652] on icon at bounding box center [50, 646] width 4 height 13
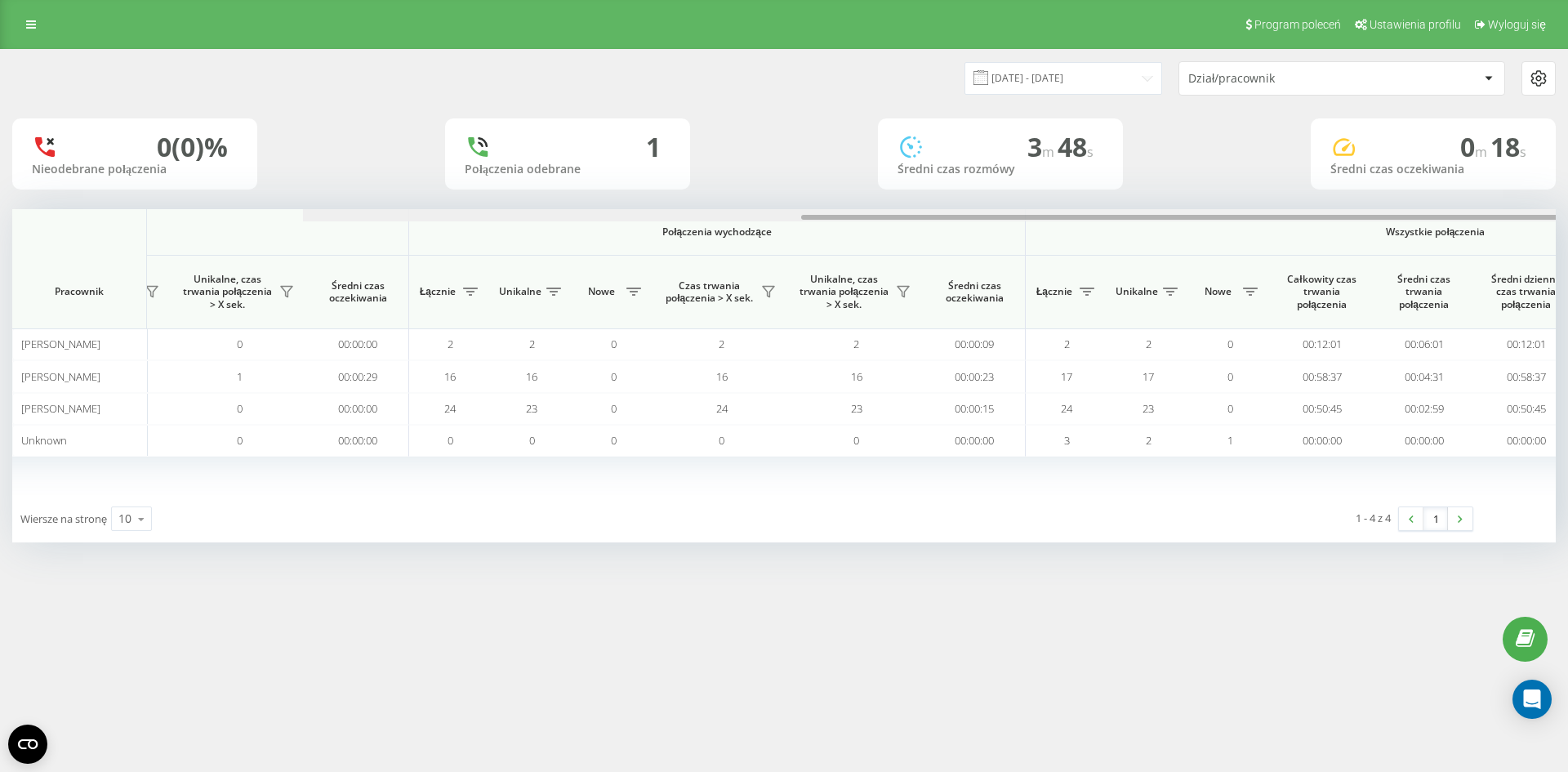
scroll to position [0, 735]
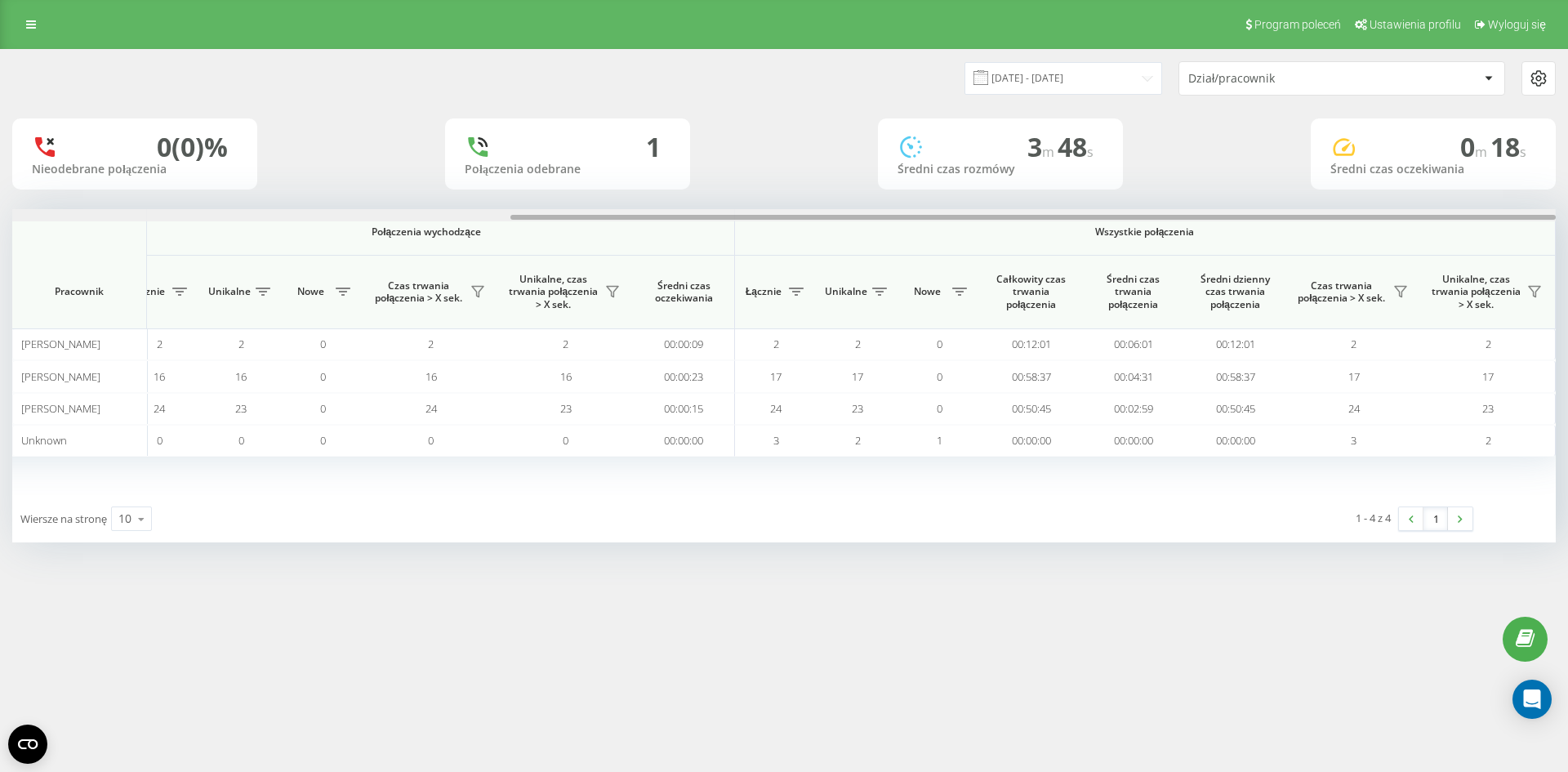
drag, startPoint x: 899, startPoint y: 218, endPoint x: 1567, endPoint y: 292, distance: 672.1
click at [1567, 292] on div "[DATE] - [DATE] Dział/pracownik 0 (0)% Nieodebrane połączenia 1 Połączenia odeb…" at bounding box center [784, 311] width 1568 height 526
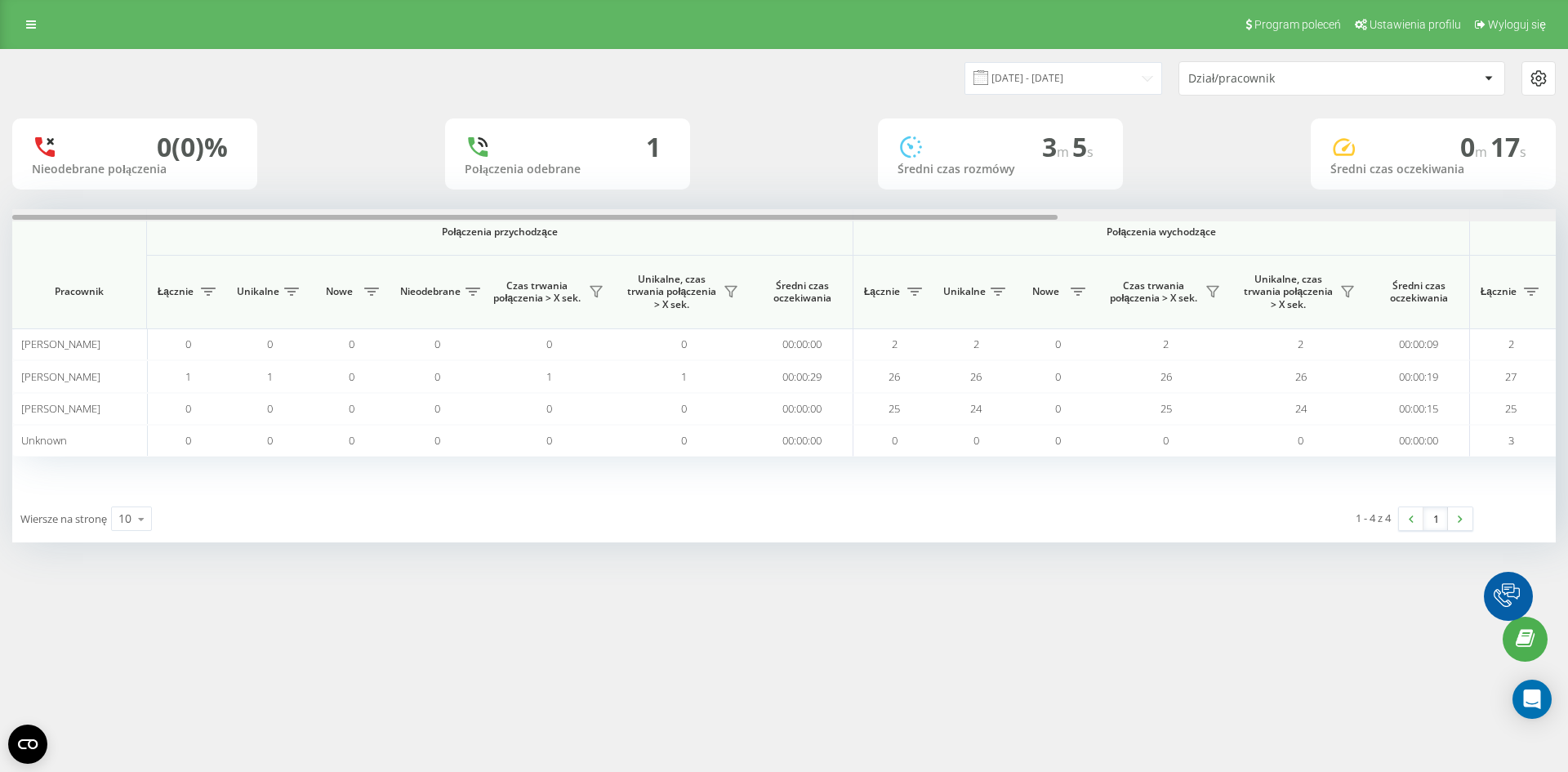
scroll to position [0, 735]
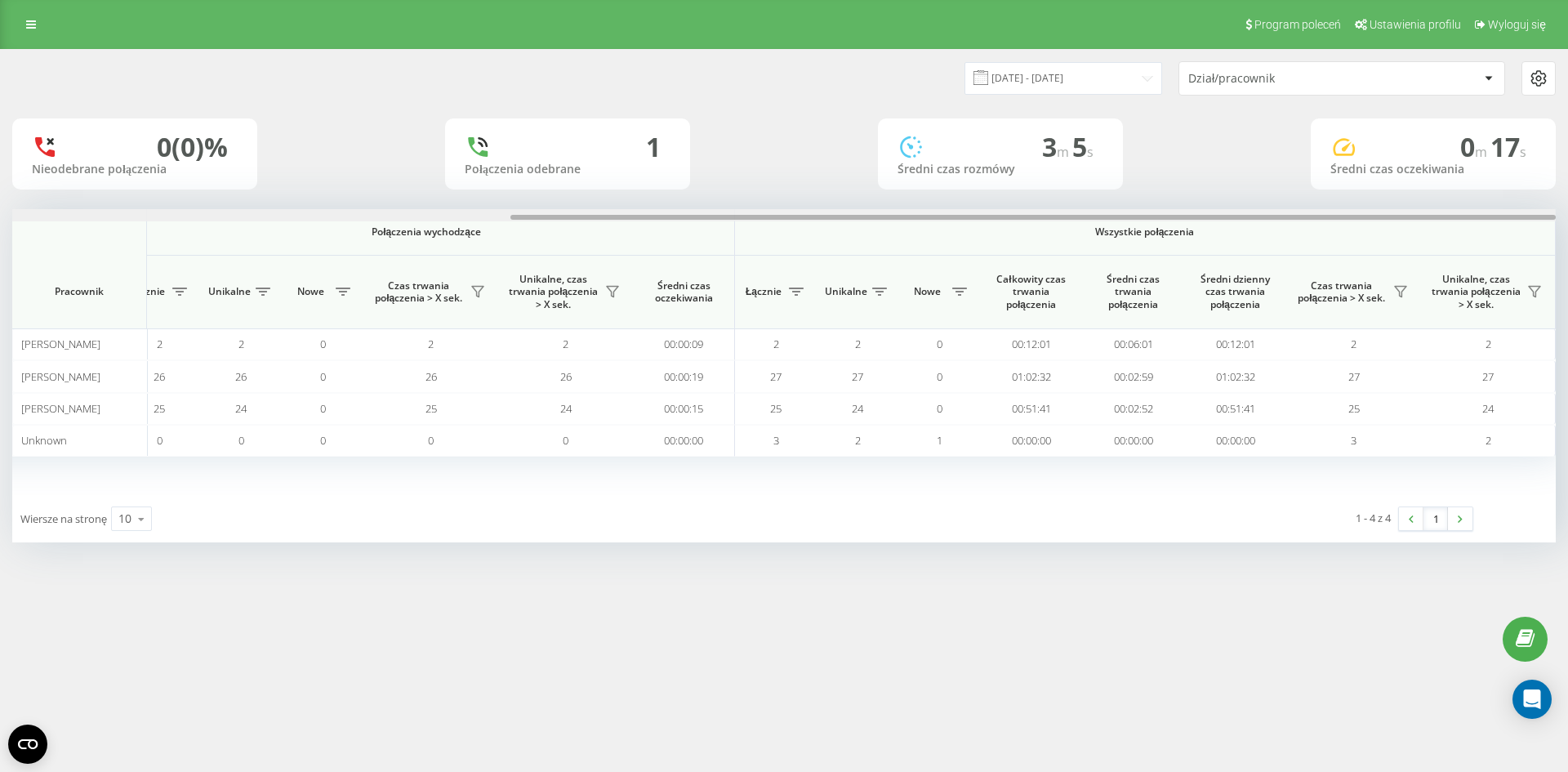
drag, startPoint x: 674, startPoint y: 214, endPoint x: 1067, endPoint y: 214, distance: 393.0
click at [1072, 214] on div at bounding box center [784, 215] width 1544 height 13
click at [913, 188] on div "3 m 5 s Średni czas rozmówy" at bounding box center [1000, 154] width 245 height 71
click at [1238, 648] on div "Program poleceń Ustawienia profilu Wyloguj się [DATE] - [DATE] Dział/pracownik …" at bounding box center [784, 386] width 1568 height 772
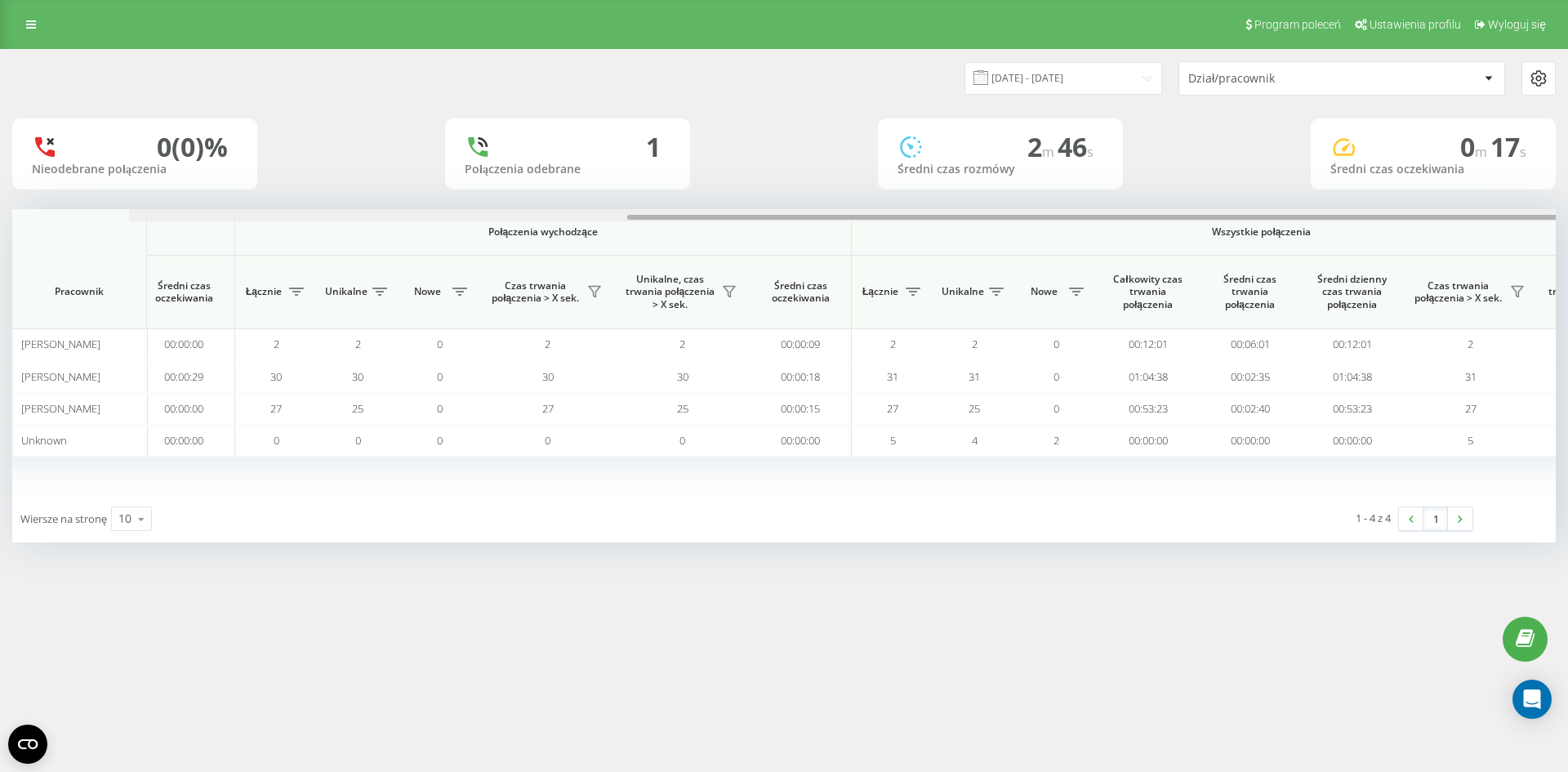
scroll to position [0, 735]
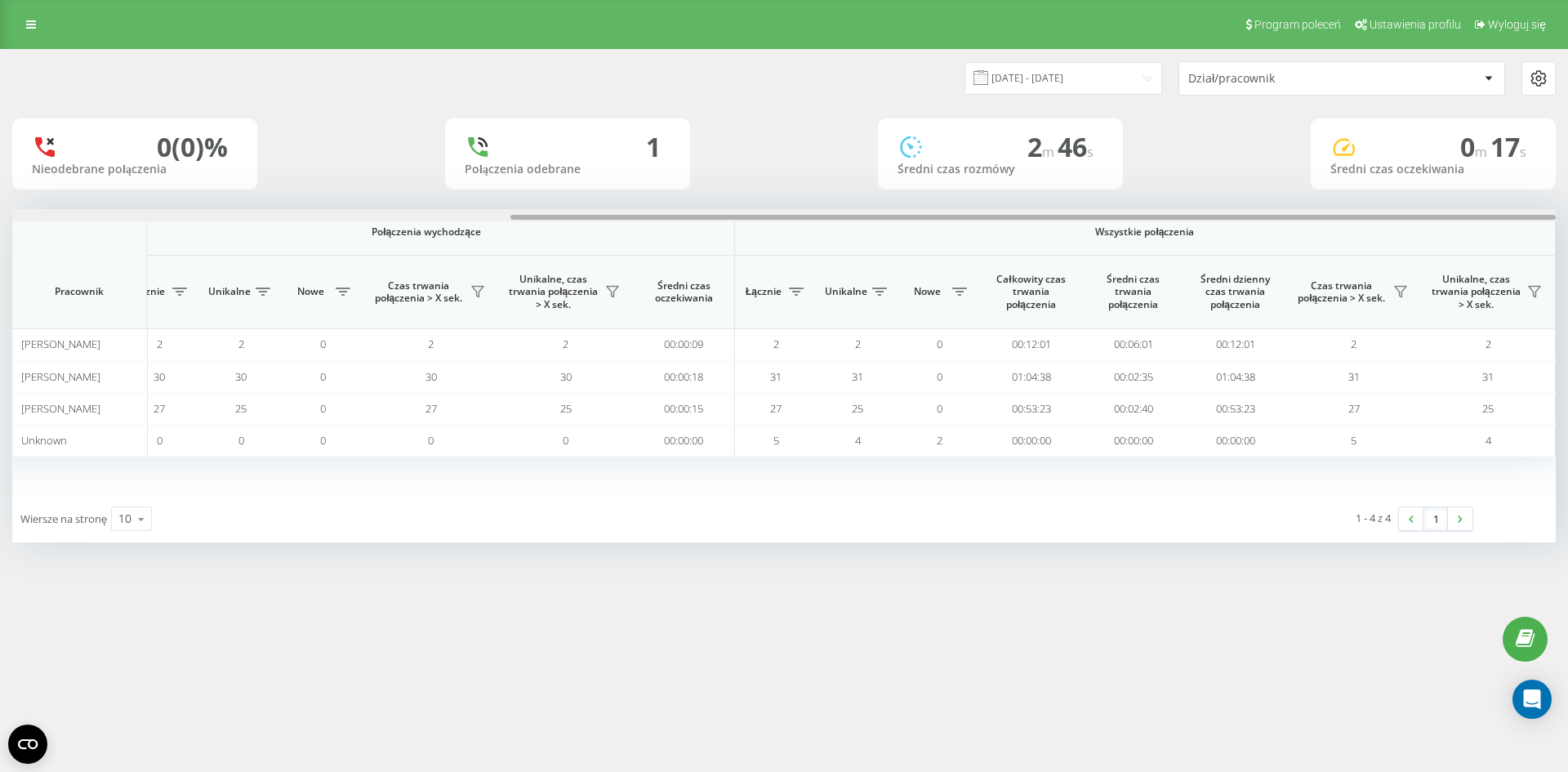
drag, startPoint x: 0, startPoint y: 0, endPoint x: 1567, endPoint y: 218, distance: 1582.1
click at [1567, 218] on div "[DATE] - [DATE] Dział/pracownik 0 (0)% Nieodebrane połączenia 1 Połączenia odeb…" at bounding box center [784, 311] width 1568 height 526
